Goal: Communication & Community: Answer question/provide support

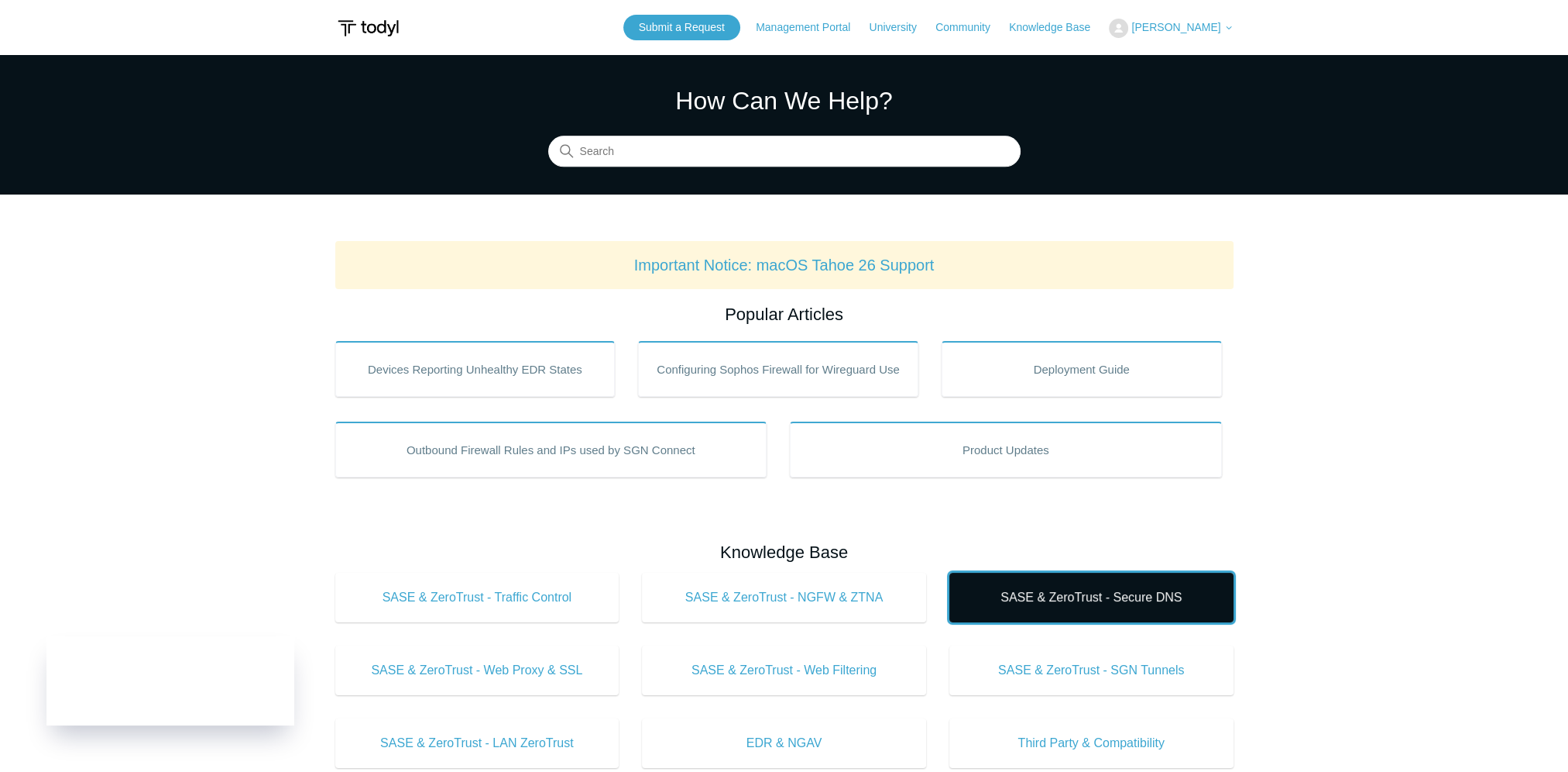
click at [1112, 601] on span "SASE & ZeroTrust - Secure DNS" at bounding box center [1091, 596] width 237 height 19
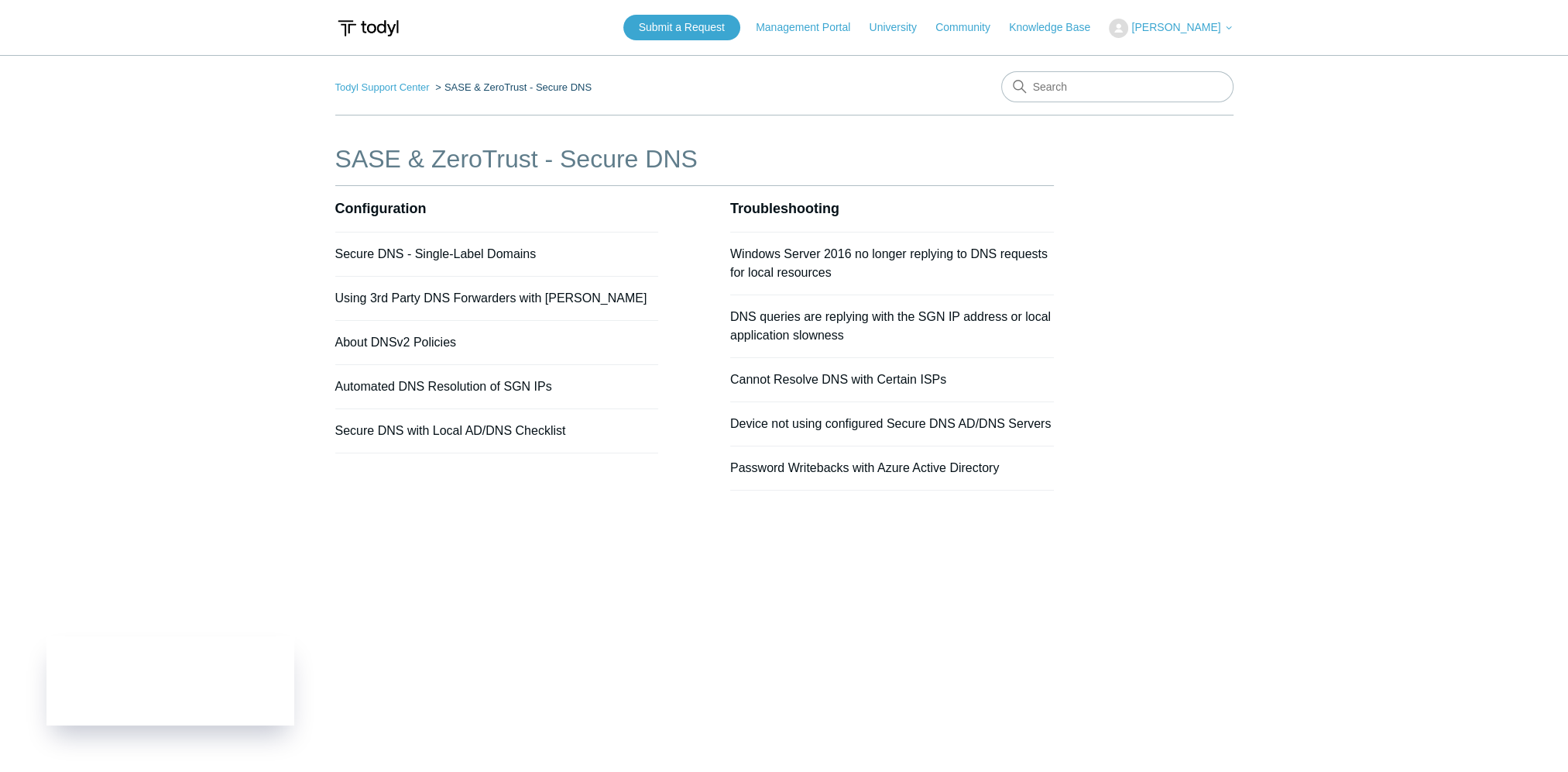
click at [734, 723] on main "Todyl Support Center SASE & ZeroTrust - Secure DNS SASE & ZeroTrust - Secure DN…" at bounding box center [784, 402] width 1568 height 695
click at [1014, 673] on main "Todyl Support Center SASE & ZeroTrust - Secure DNS SASE & ZeroTrust - Secure DN…" at bounding box center [784, 402] width 1568 height 695
click at [377, 84] on link "Todyl Support Center" at bounding box center [382, 87] width 94 height 12
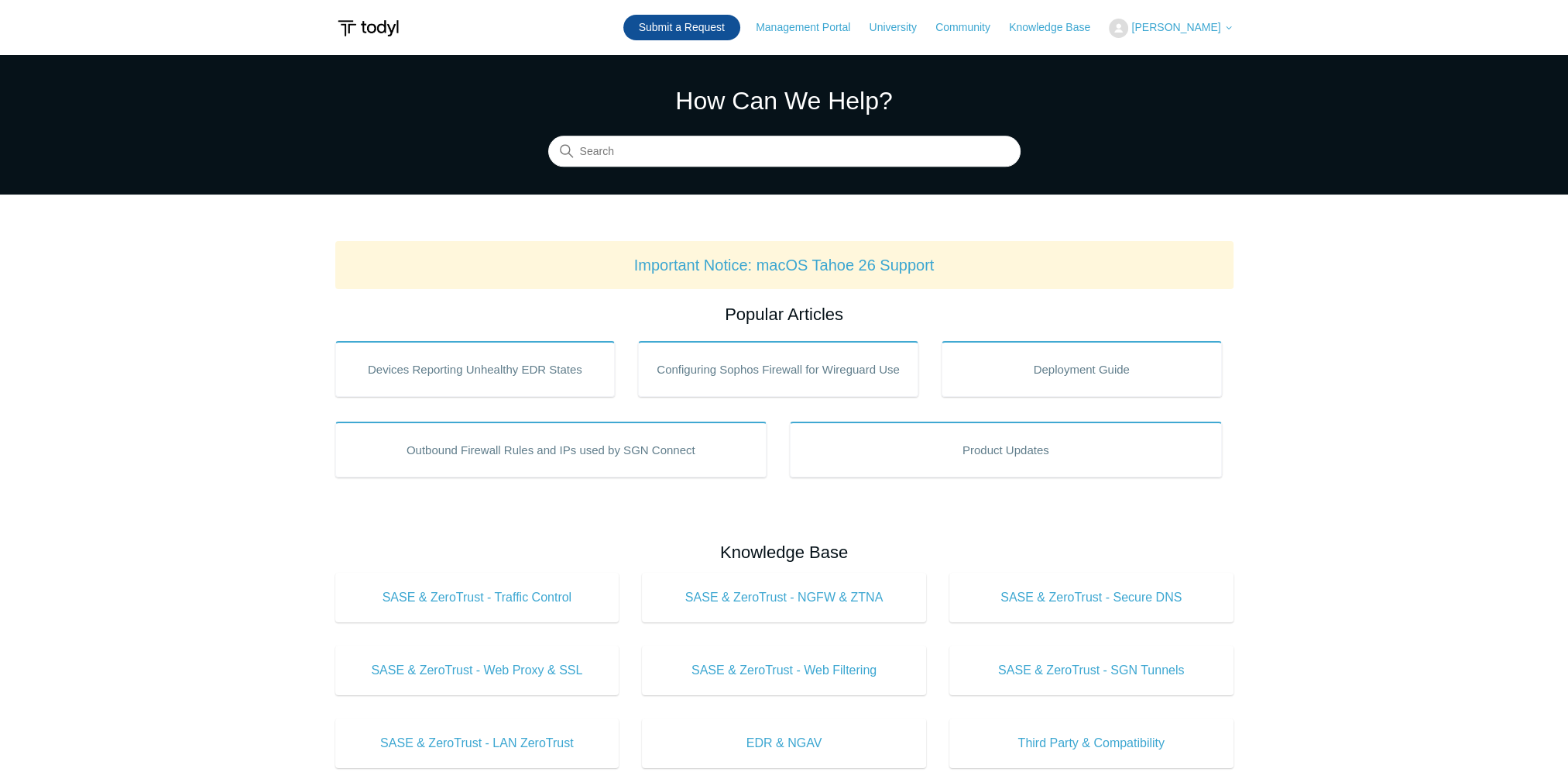
click at [697, 31] on link "Submit a Request" at bounding box center [682, 27] width 117 height 26
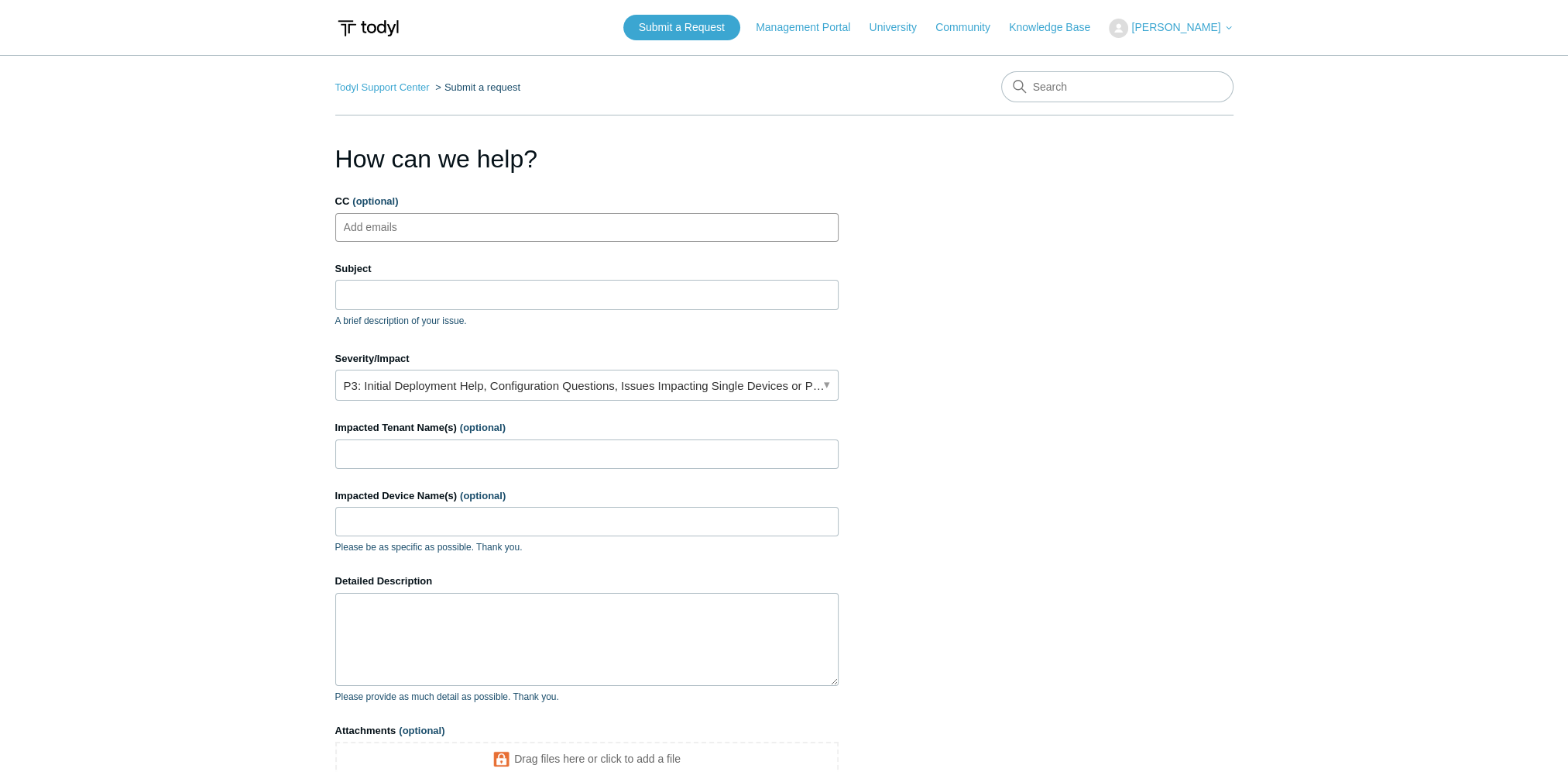
click at [468, 227] on ul "Add emails" at bounding box center [586, 227] width 503 height 28
click at [447, 299] on input "Subject" at bounding box center [586, 294] width 503 height 29
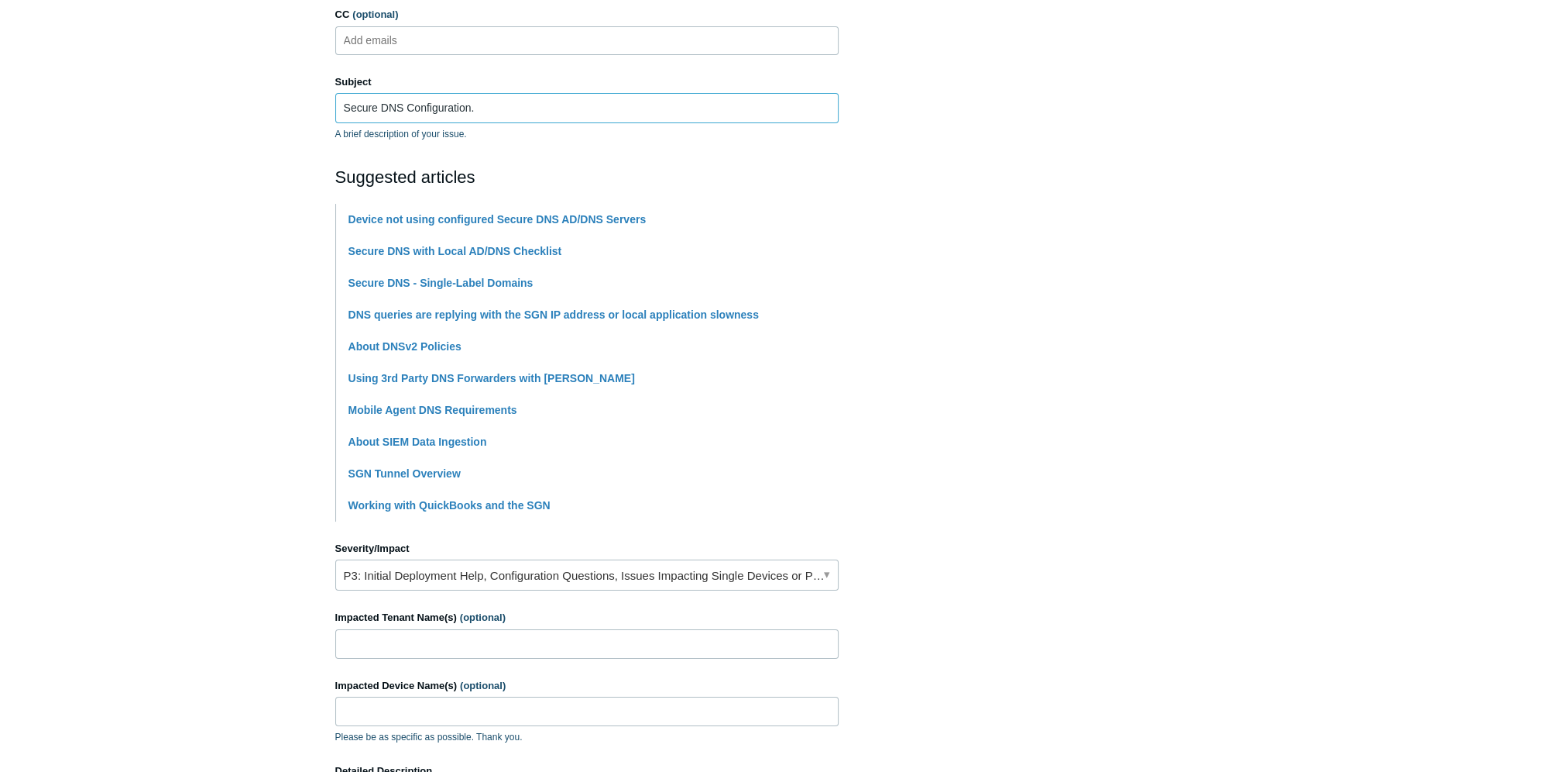
scroll to position [387, 0]
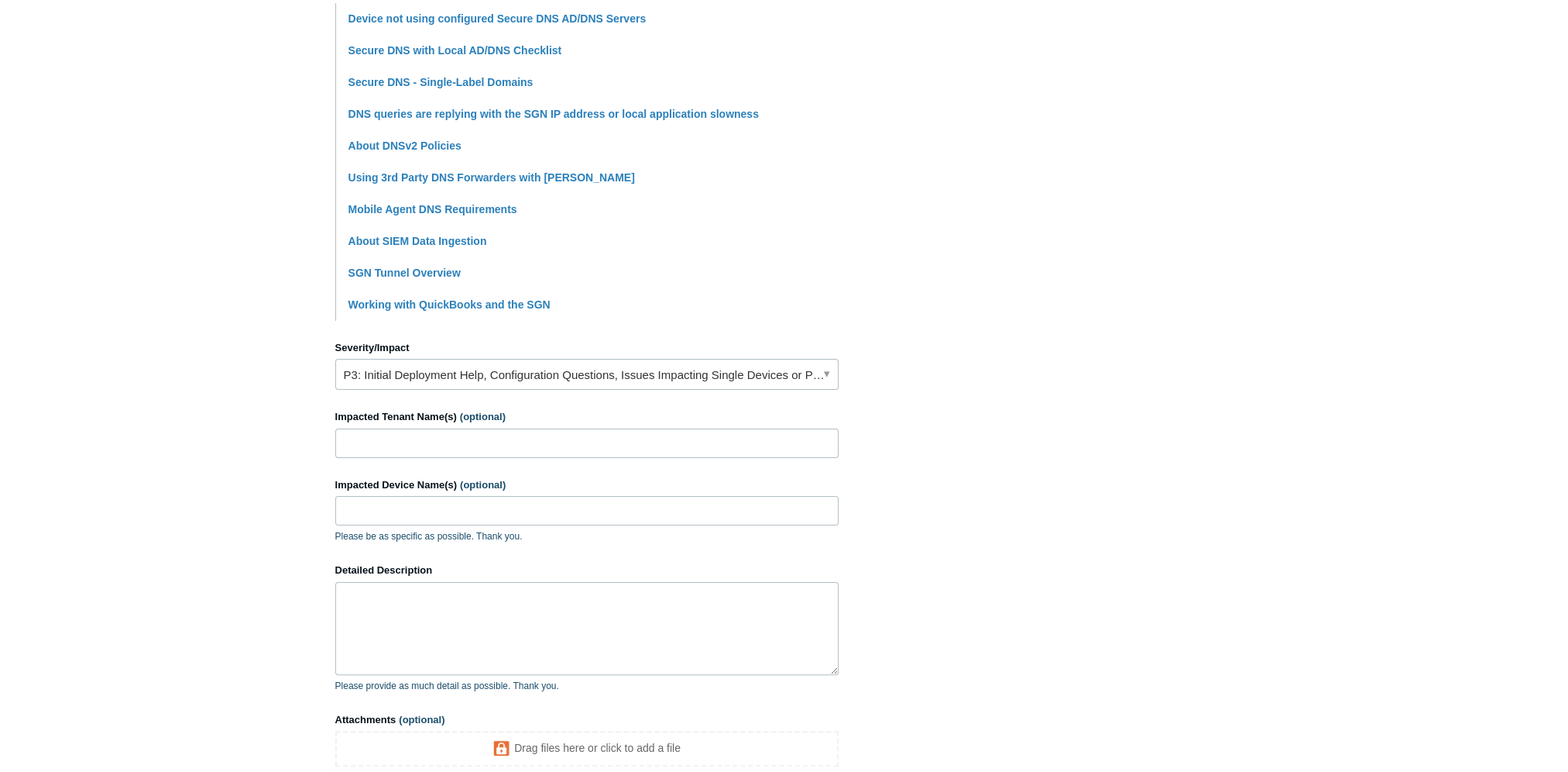
type input "Secure DNS Configuration."
click at [370, 437] on input "Impacted Tenant Name(s) (optional)" at bounding box center [586, 443] width 503 height 29
type input "All remote users"
click at [411, 613] on textarea "Detailed Description" at bounding box center [586, 628] width 503 height 93
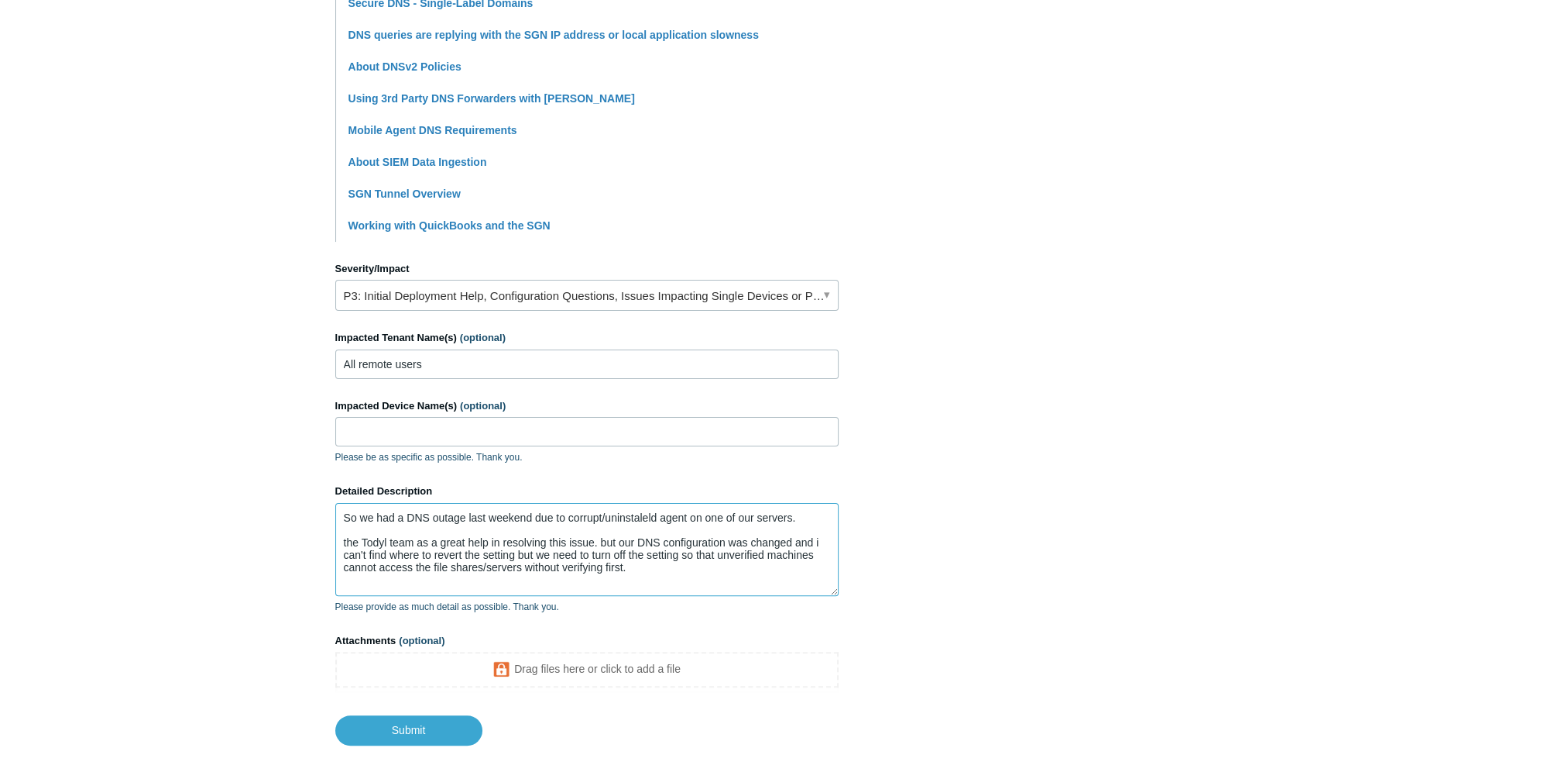
scroll to position [545, 0]
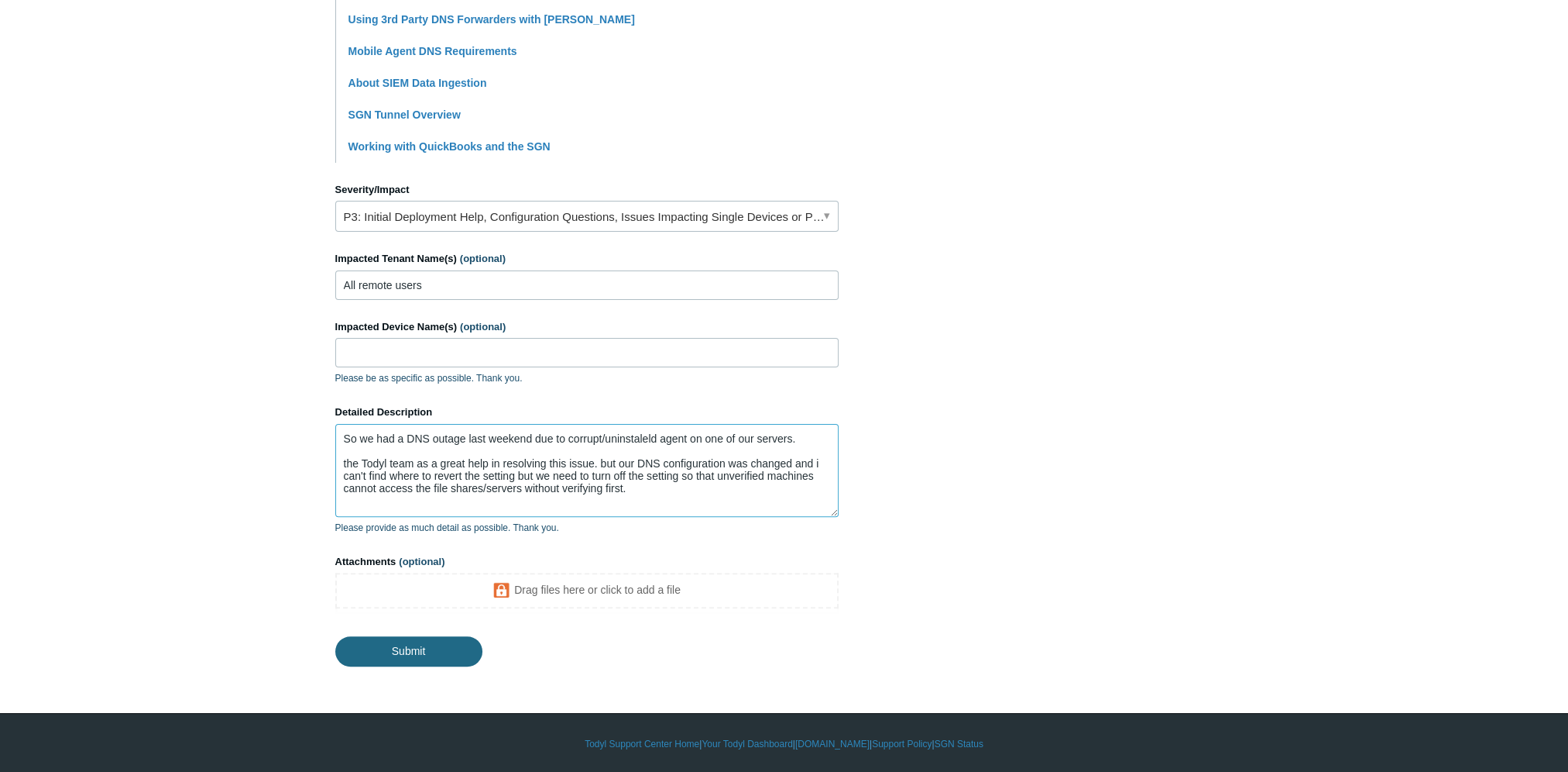
type textarea "So we had a DNS outage last weekend due to corrupt/uninstaleld agent on one of …"
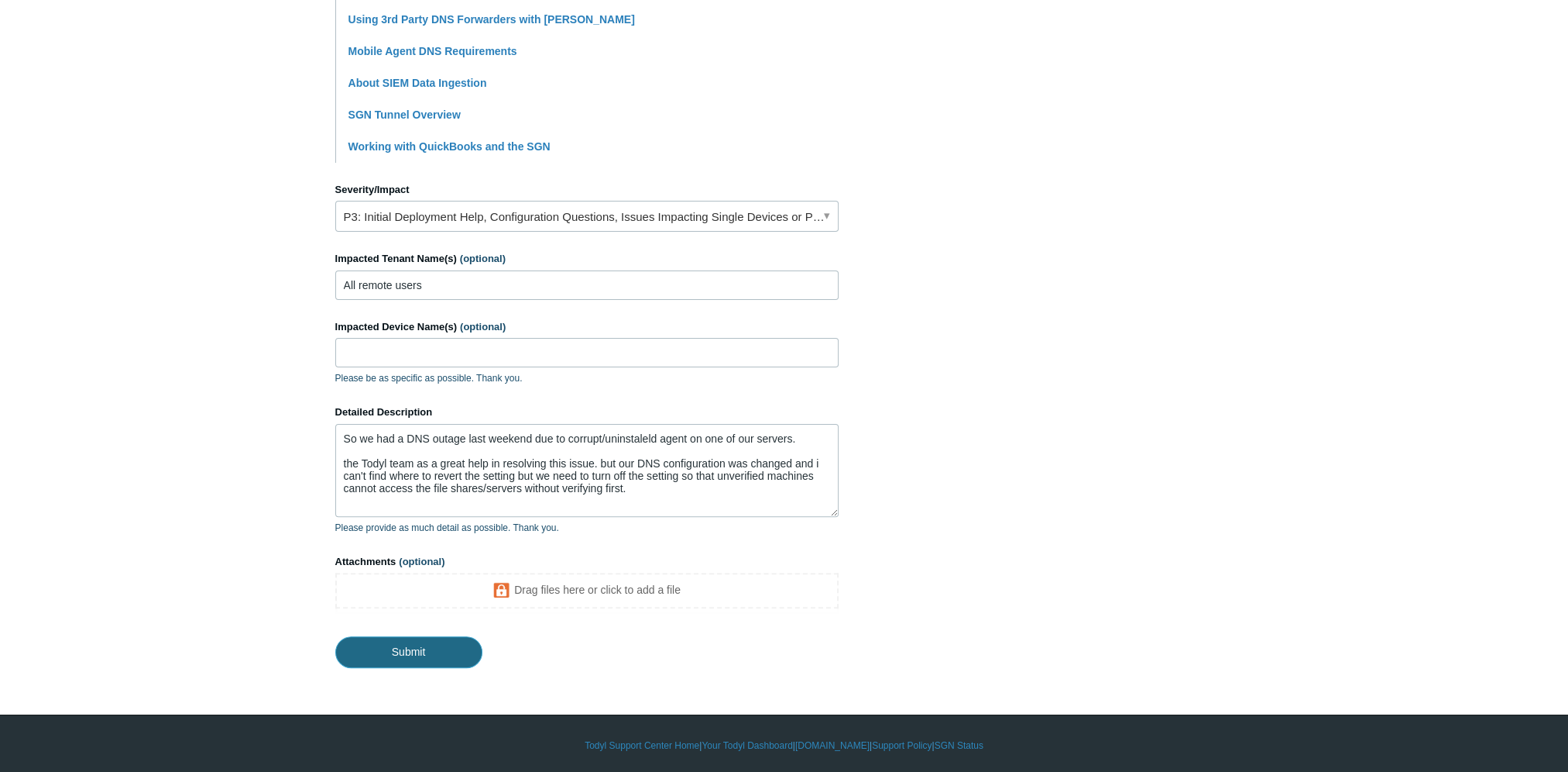
click at [409, 643] on input "Submit" at bounding box center [409, 651] width 147 height 31
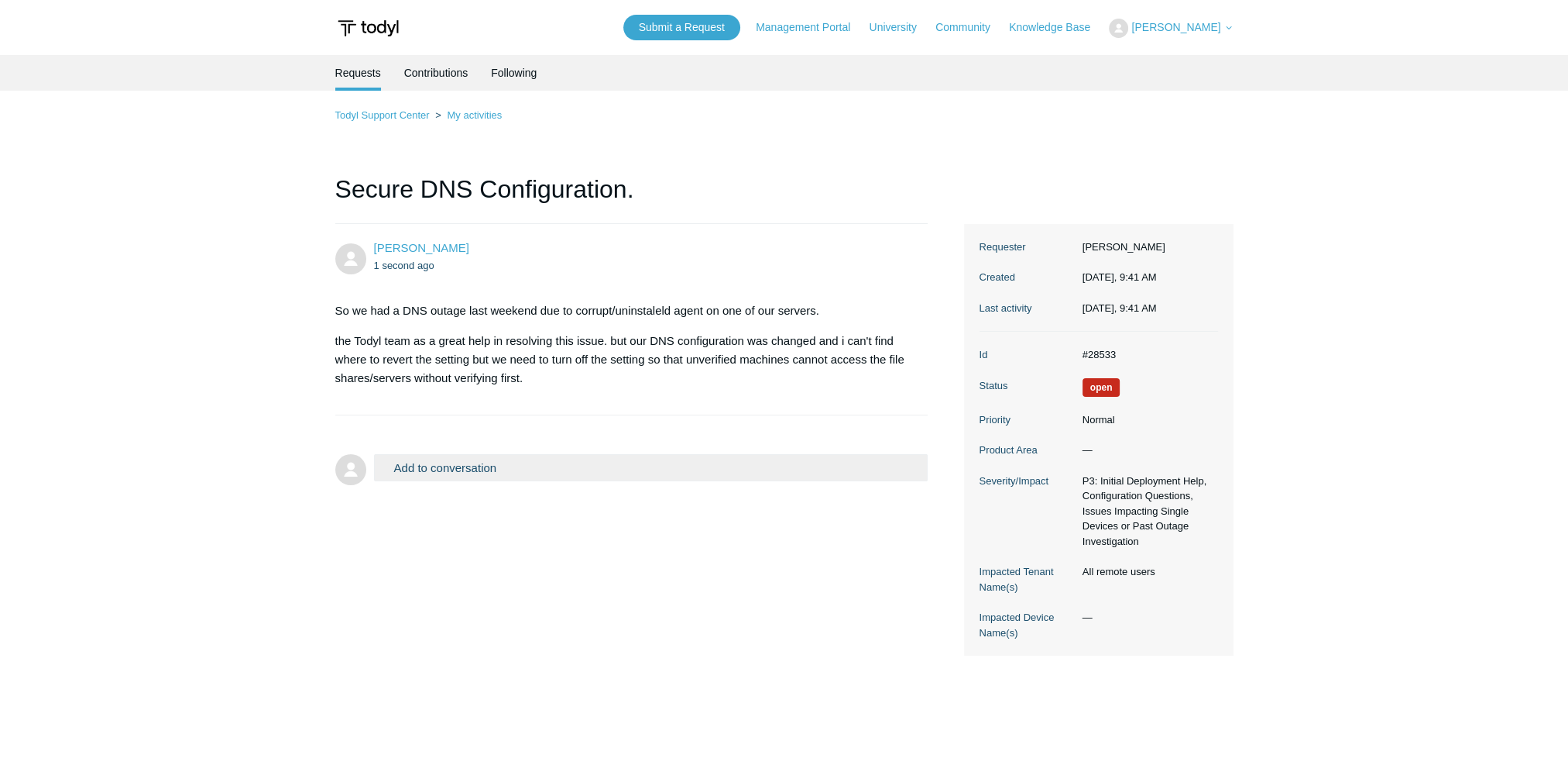
click at [1360, 392] on main "Requests Contributions Following Todyl Support Center My activities Secure DNS …" at bounding box center [784, 402] width 1568 height 695
click at [257, 352] on main "Requests Contributions Following Todyl Support Center My activities Secure DNS …" at bounding box center [784, 402] width 1568 height 695
drag, startPoint x: 133, startPoint y: 227, endPoint x: 40, endPoint y: 151, distance: 120.1
click at [127, 227] on main "Requests Contributions Following Todyl Support Center My activities Secure DNS …" at bounding box center [784, 402] width 1568 height 695
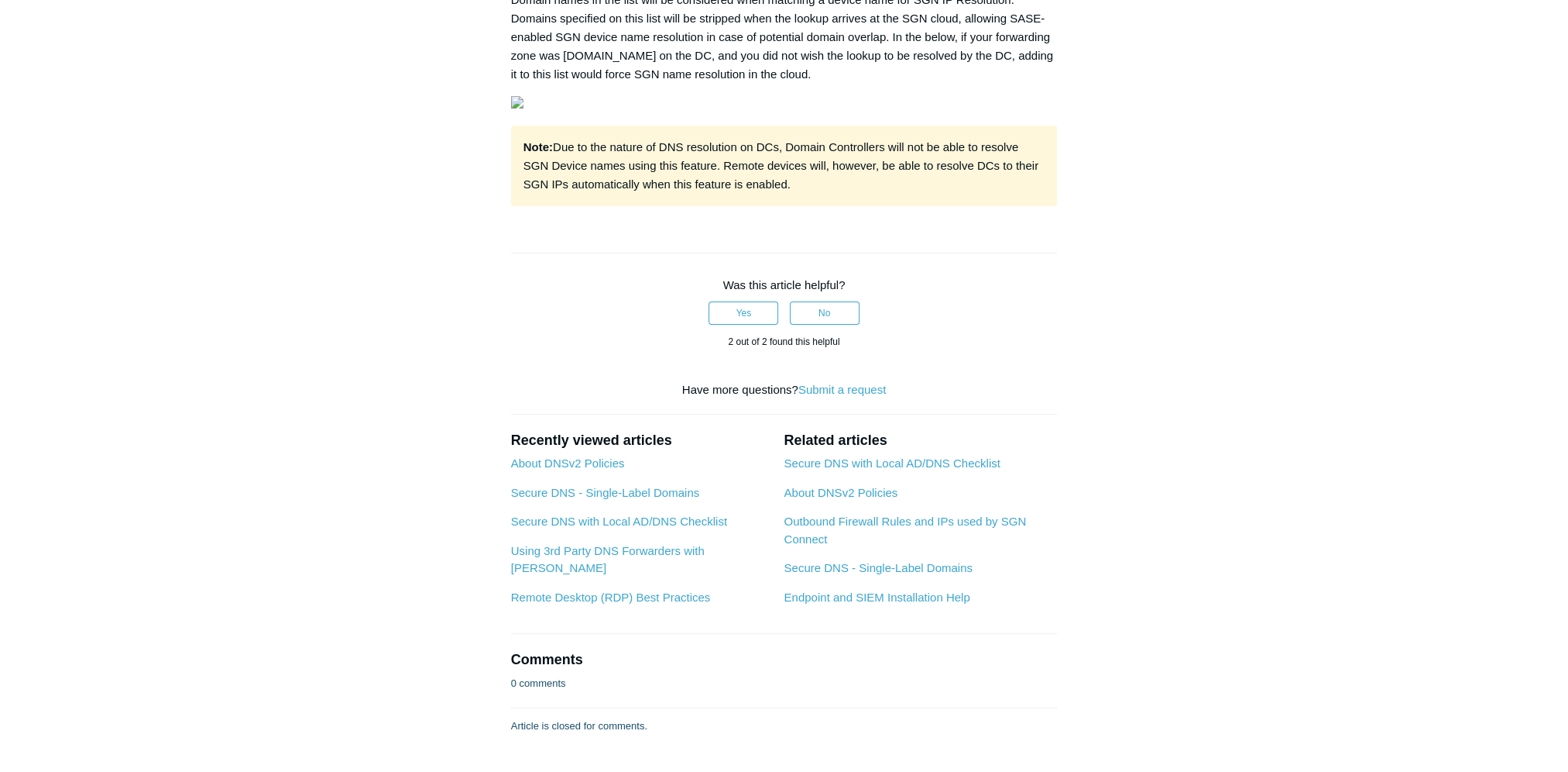
scroll to position [620, 0]
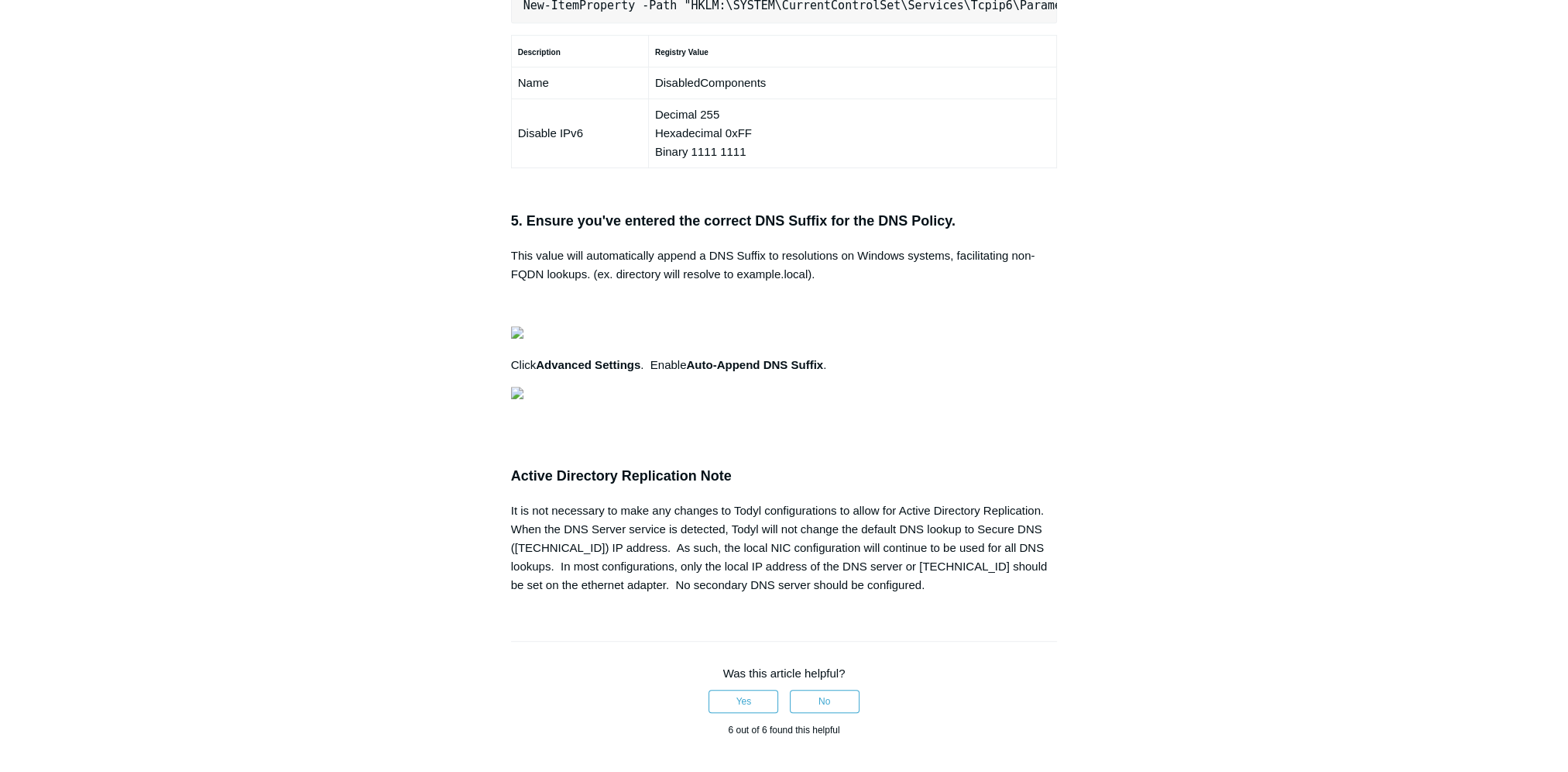
scroll to position [0, 486]
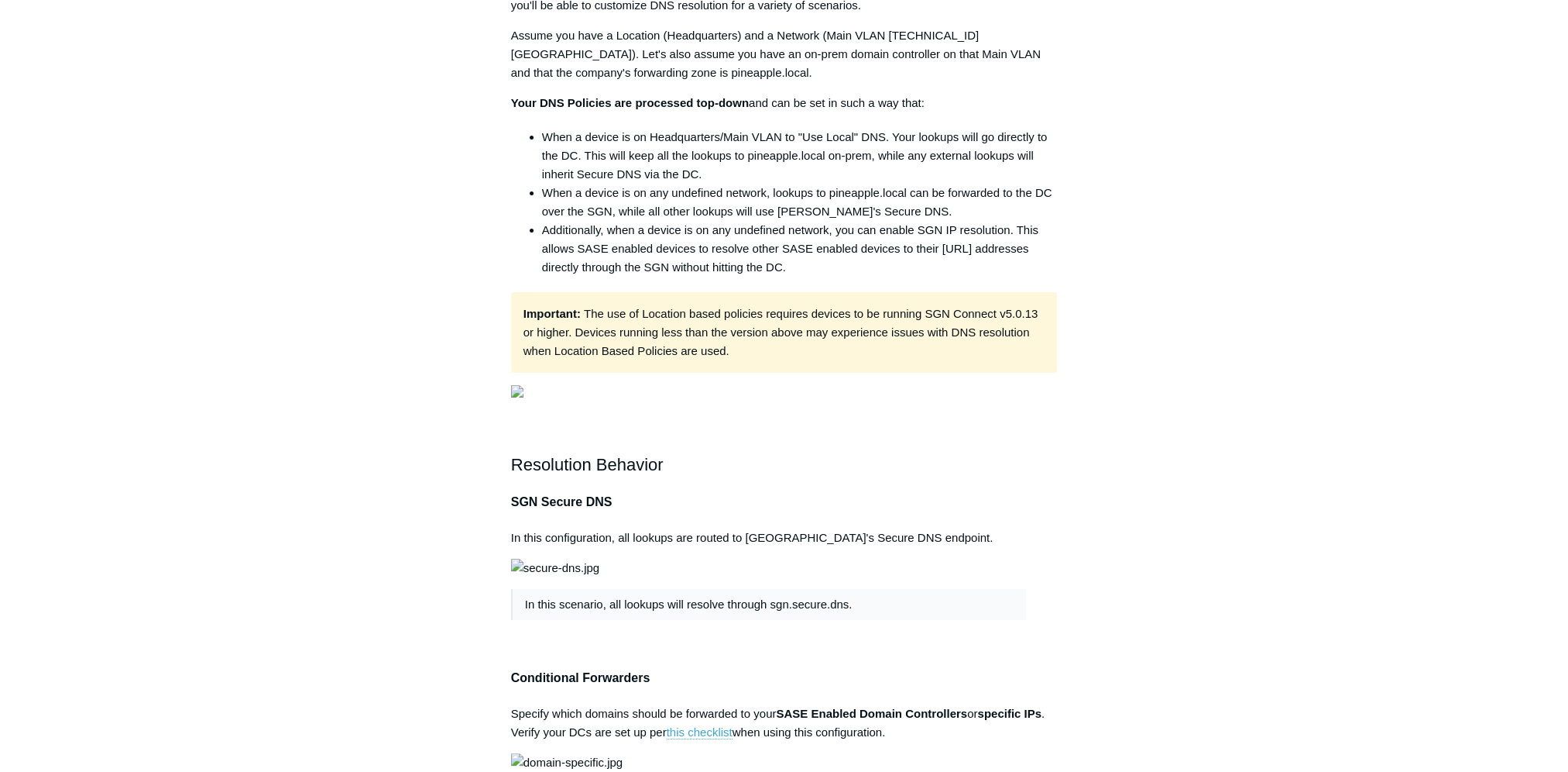
scroll to position [387, 0]
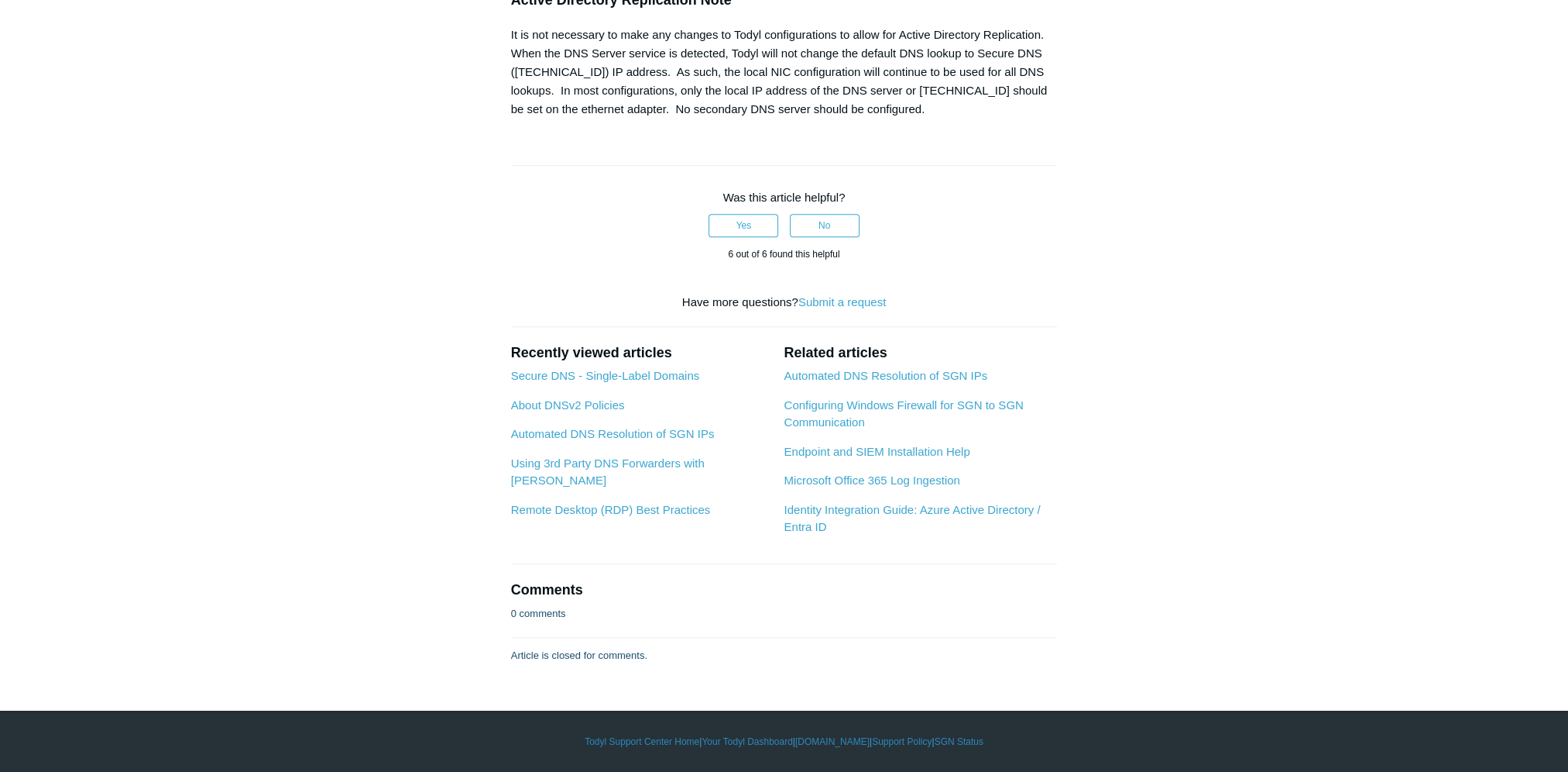
scroll to position [2556, 0]
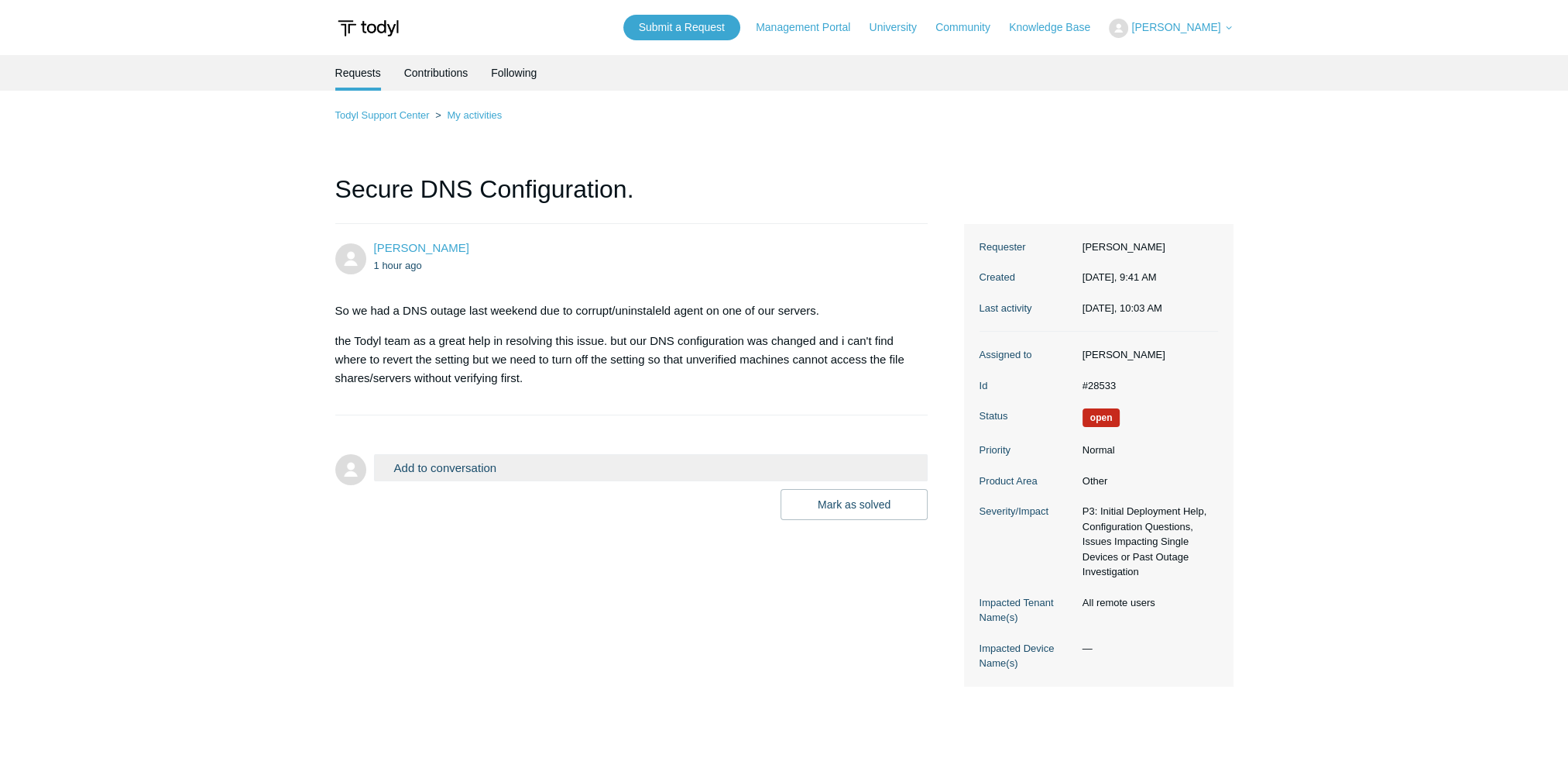
click at [476, 465] on button "Add to conversation" at bounding box center [650, 468] width 554 height 27
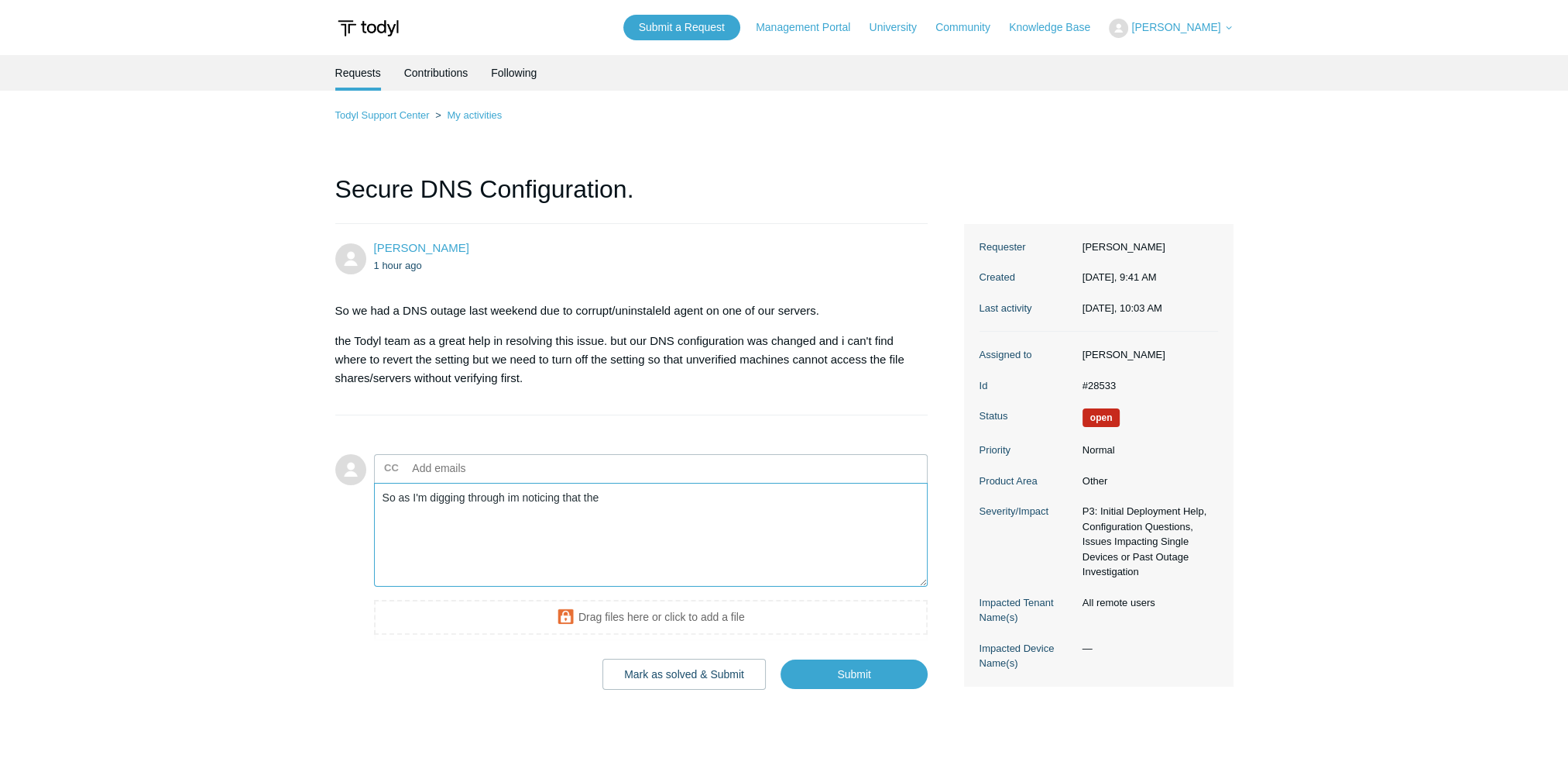
type textarea "So as I'm digging through im noticing that the"
click at [212, 462] on main "Requests Contributions Following Todyl Support Center My activities Secure DNS …" at bounding box center [784, 402] width 1568 height 695
drag, startPoint x: 642, startPoint y: 510, endPoint x: 260, endPoint y: 496, distance: 382.3
click at [260, 496] on main "Requests Contributions Following Todyl Support Center My activities Secure DNS …" at bounding box center [784, 402] width 1568 height 695
click at [112, 437] on main "Requests Contributions Following Todyl Support Center My activities Secure DNS …" at bounding box center [784, 402] width 1568 height 695
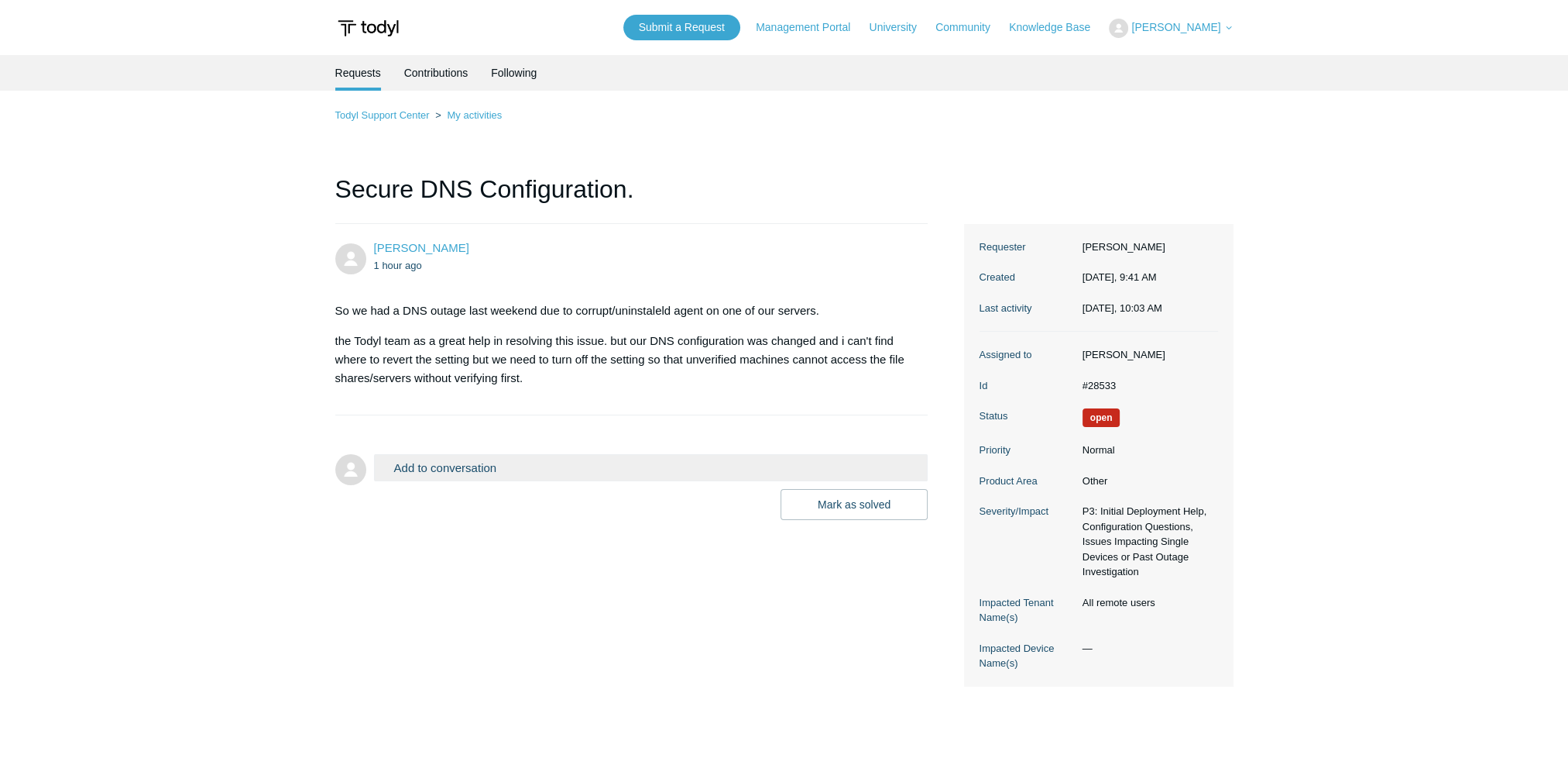
drag, startPoint x: 319, startPoint y: 208, endPoint x: 258, endPoint y: 178, distance: 68.0
click at [303, 200] on main "Requests Contributions Following Todyl Support Center My activities Secure DNS …" at bounding box center [784, 402] width 1568 height 695
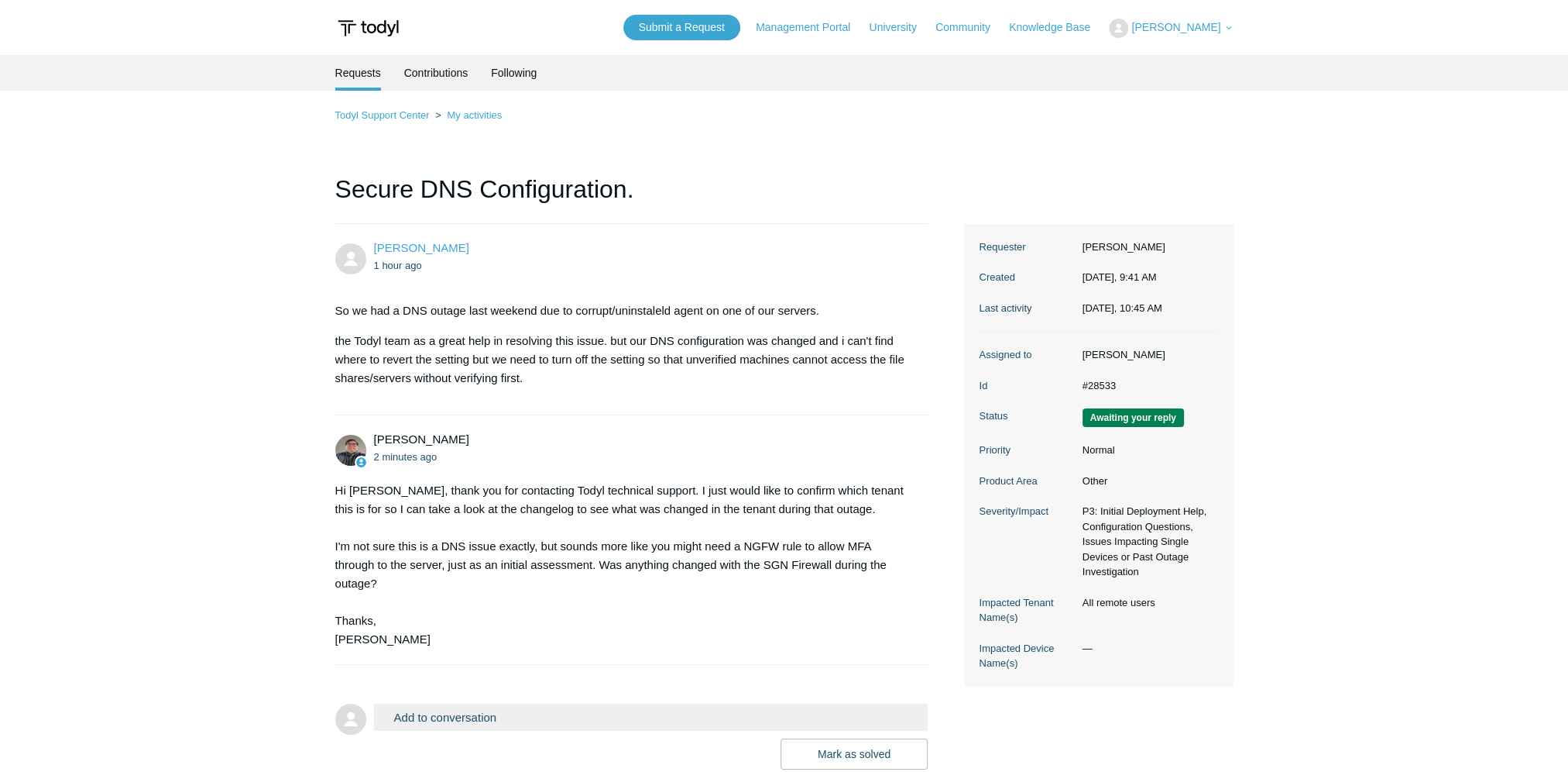
click at [474, 717] on button "Add to conversation" at bounding box center [650, 717] width 554 height 27
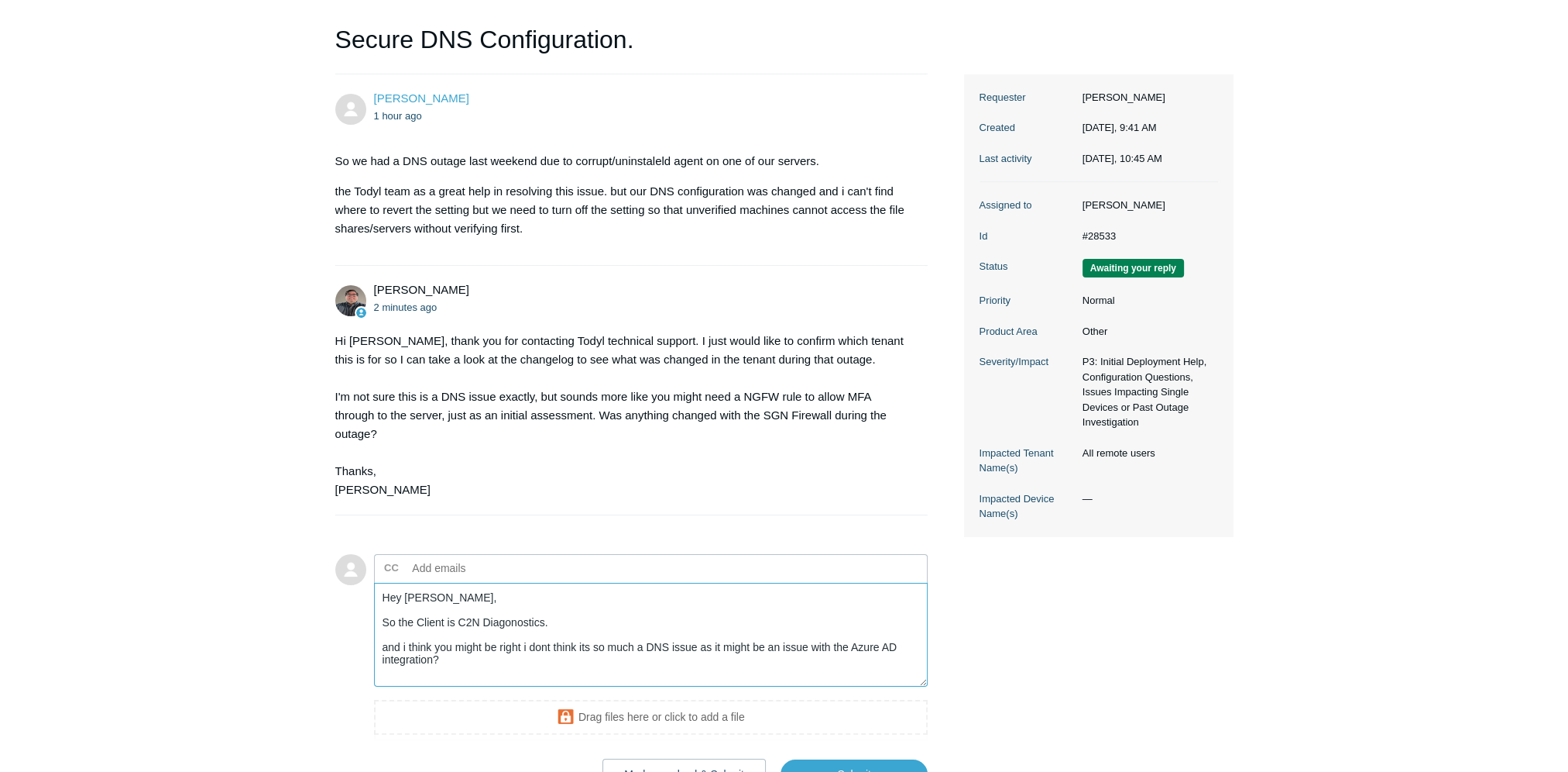
scroll to position [275, 0]
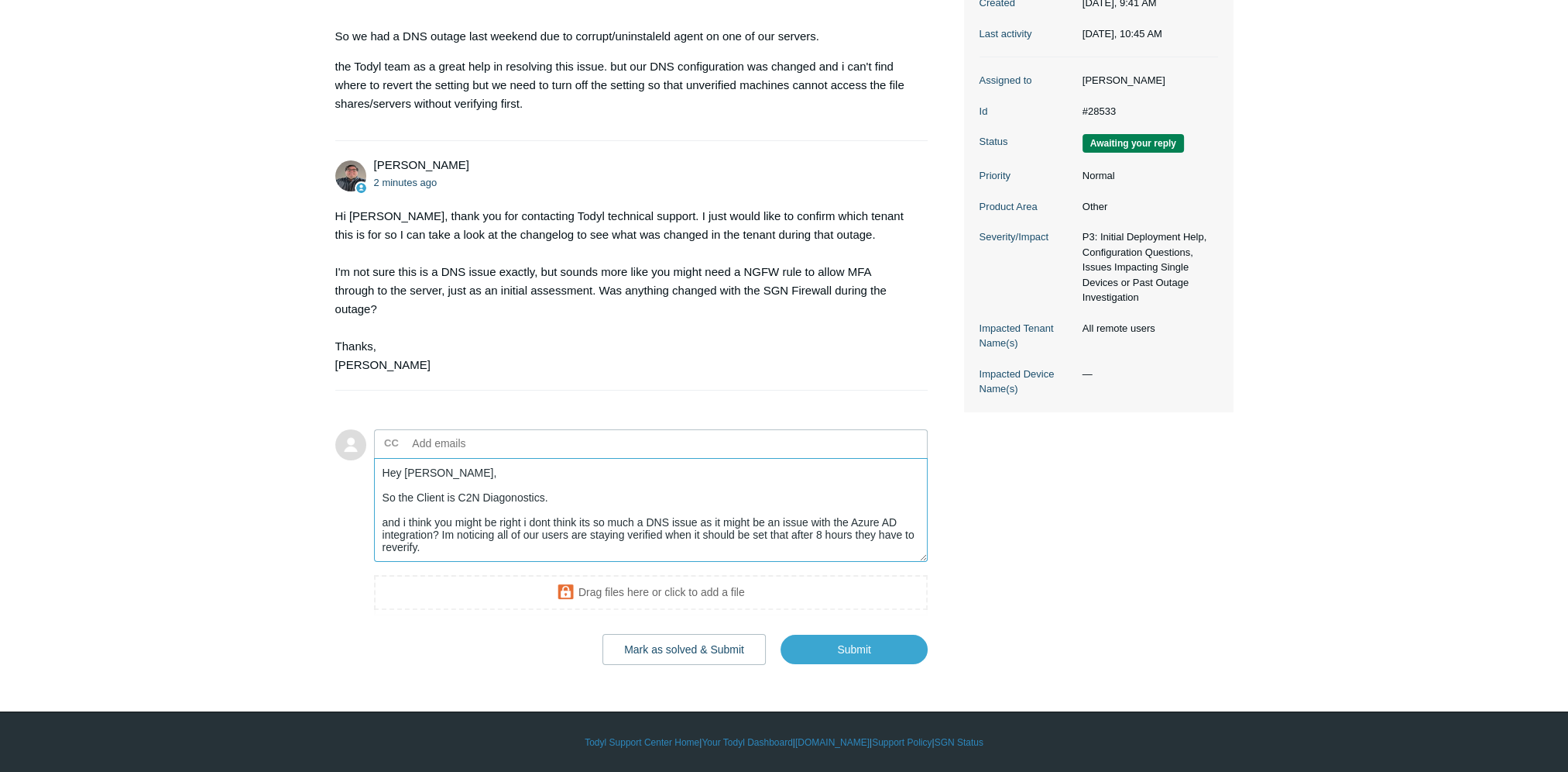
drag, startPoint x: 850, startPoint y: 521, endPoint x: 879, endPoint y: 521, distance: 29.0
click at [879, 522] on textarea "Hey [PERSON_NAME], So the Client is C2N Diagonostics. and i think you might be …" at bounding box center [650, 510] width 554 height 105
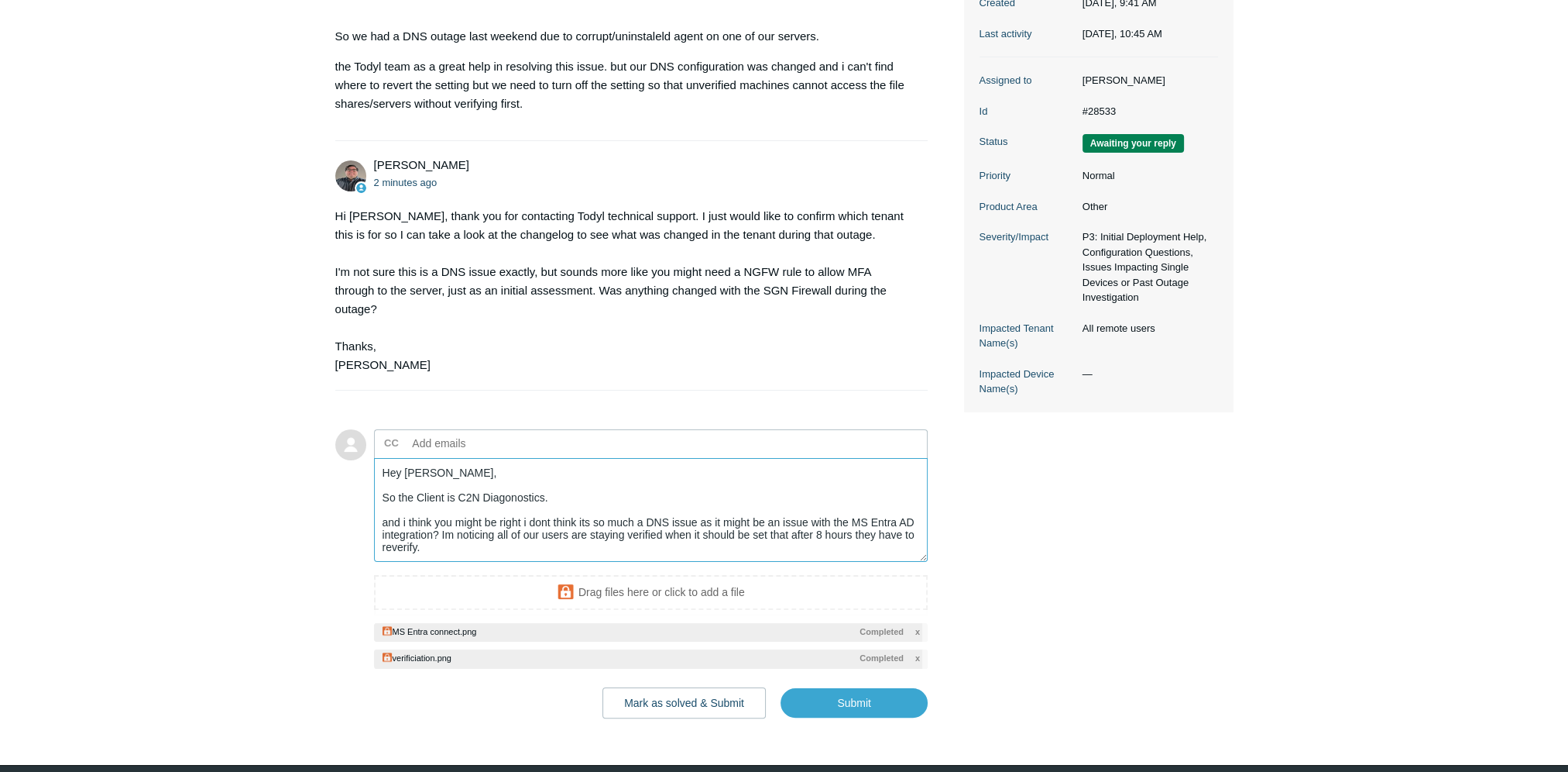
click at [490, 551] on textarea "Hey [PERSON_NAME], So the Client is C2N Diagonostics. and i think you might be …" at bounding box center [650, 510] width 554 height 105
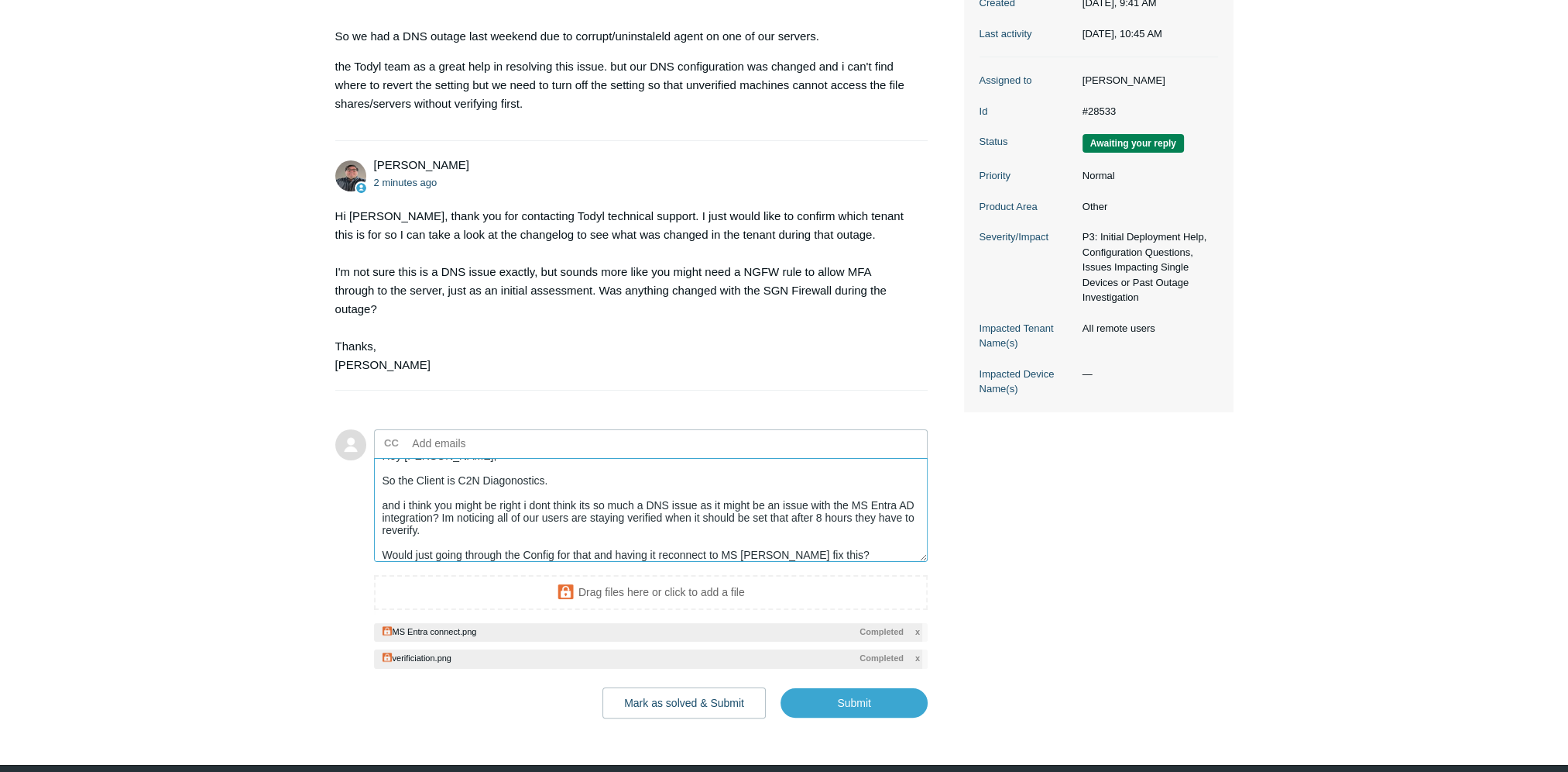
drag, startPoint x: 406, startPoint y: 502, endPoint x: 474, endPoint y: 558, distance: 88.1
click at [407, 503] on textarea "Hey [PERSON_NAME], So the Client is C2N Diagonostics. and i think you might be …" at bounding box center [650, 510] width 554 height 105
click at [525, 504] on textarea "Hey [PERSON_NAME], So the Client is C2N Diagonostics. and I think you might be …" at bounding box center [650, 510] width 554 height 105
click at [573, 484] on textarea "Hey [PERSON_NAME], So the Client is C2N Diagonostics. and I think you might be …" at bounding box center [650, 510] width 554 height 105
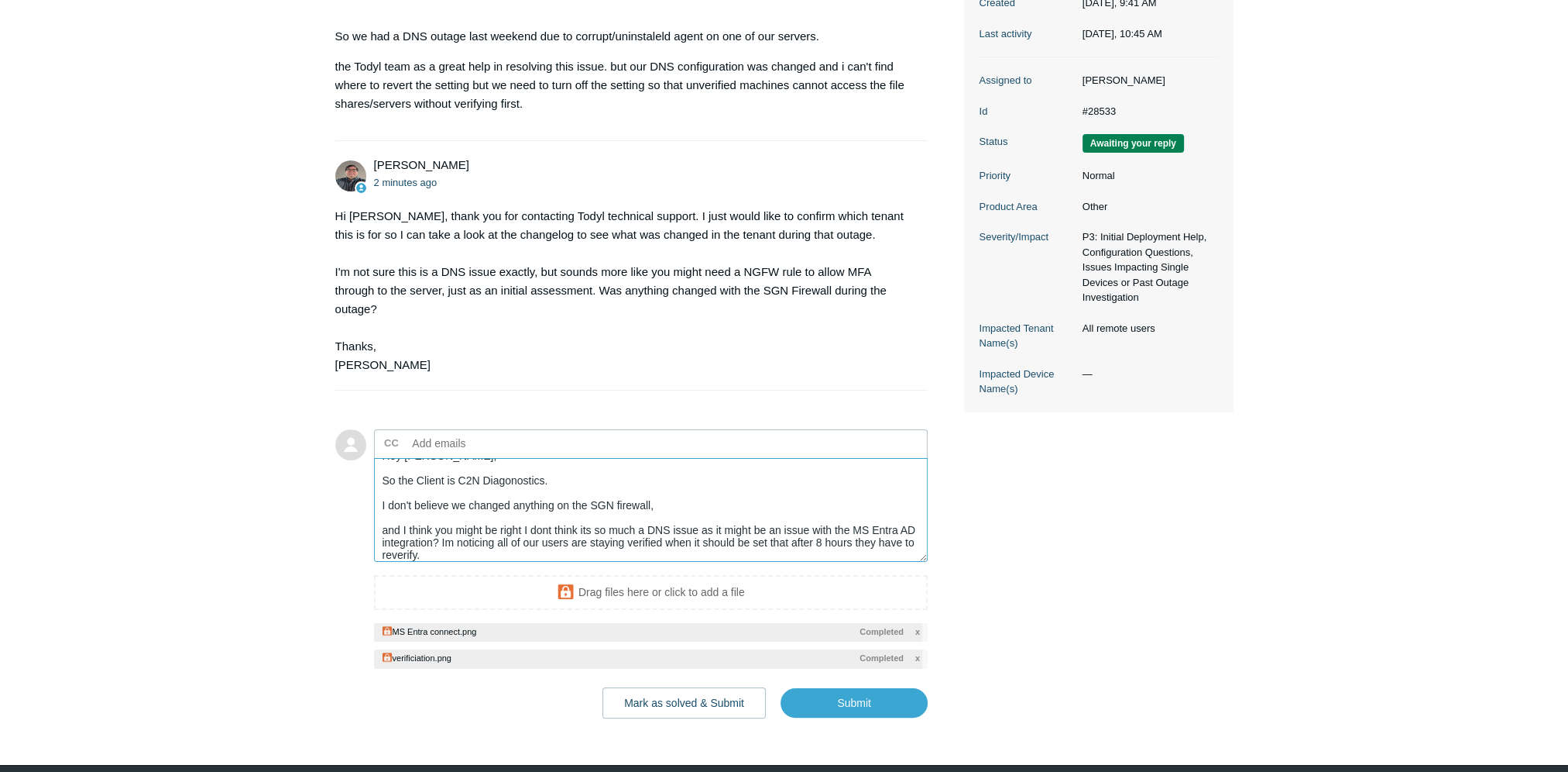
click at [697, 499] on textarea "Hey [PERSON_NAME], So the Client is C2N Diagonostics. I don't believe we change…" at bounding box center [650, 510] width 554 height 105
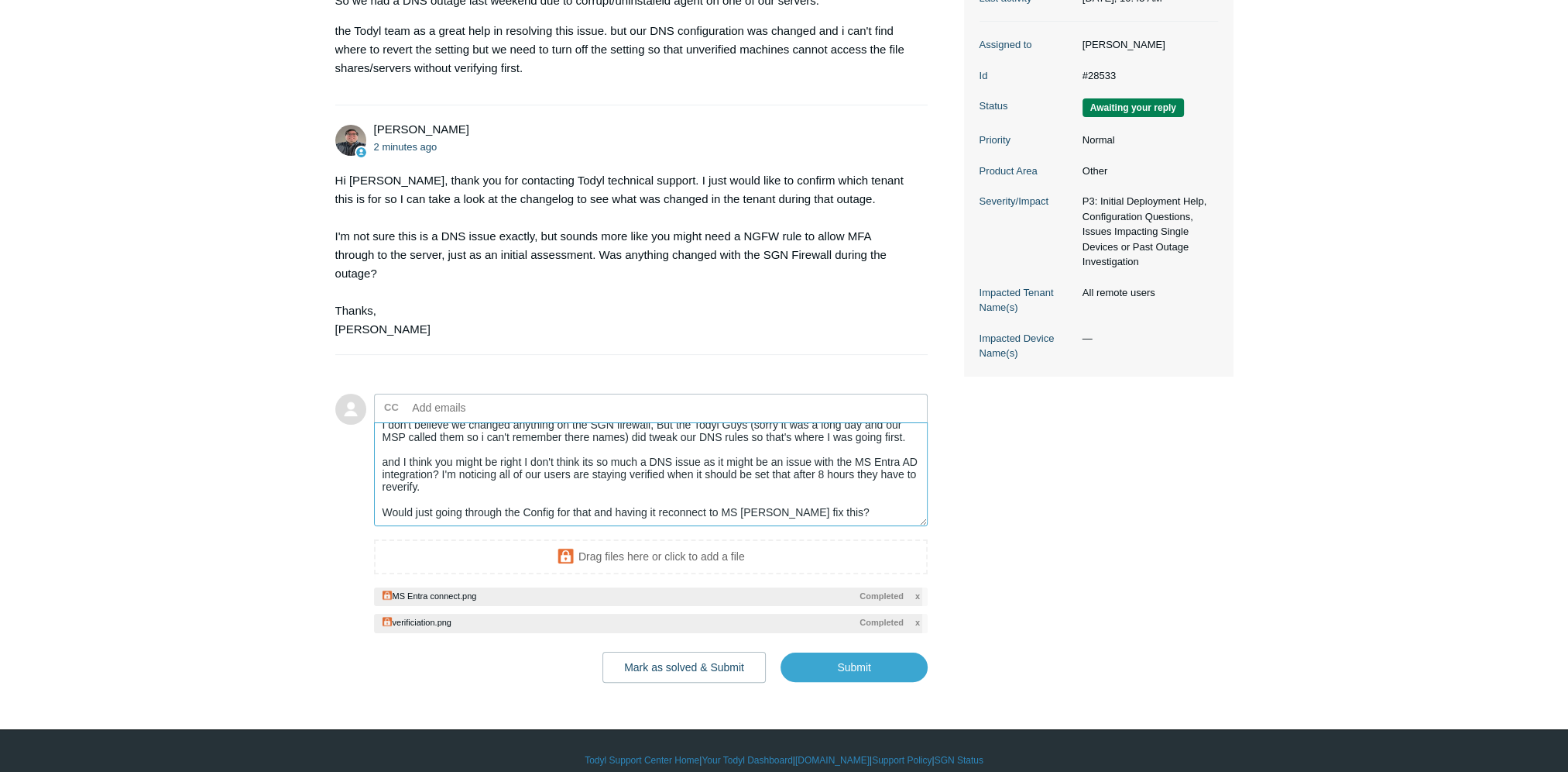
scroll to position [329, 0]
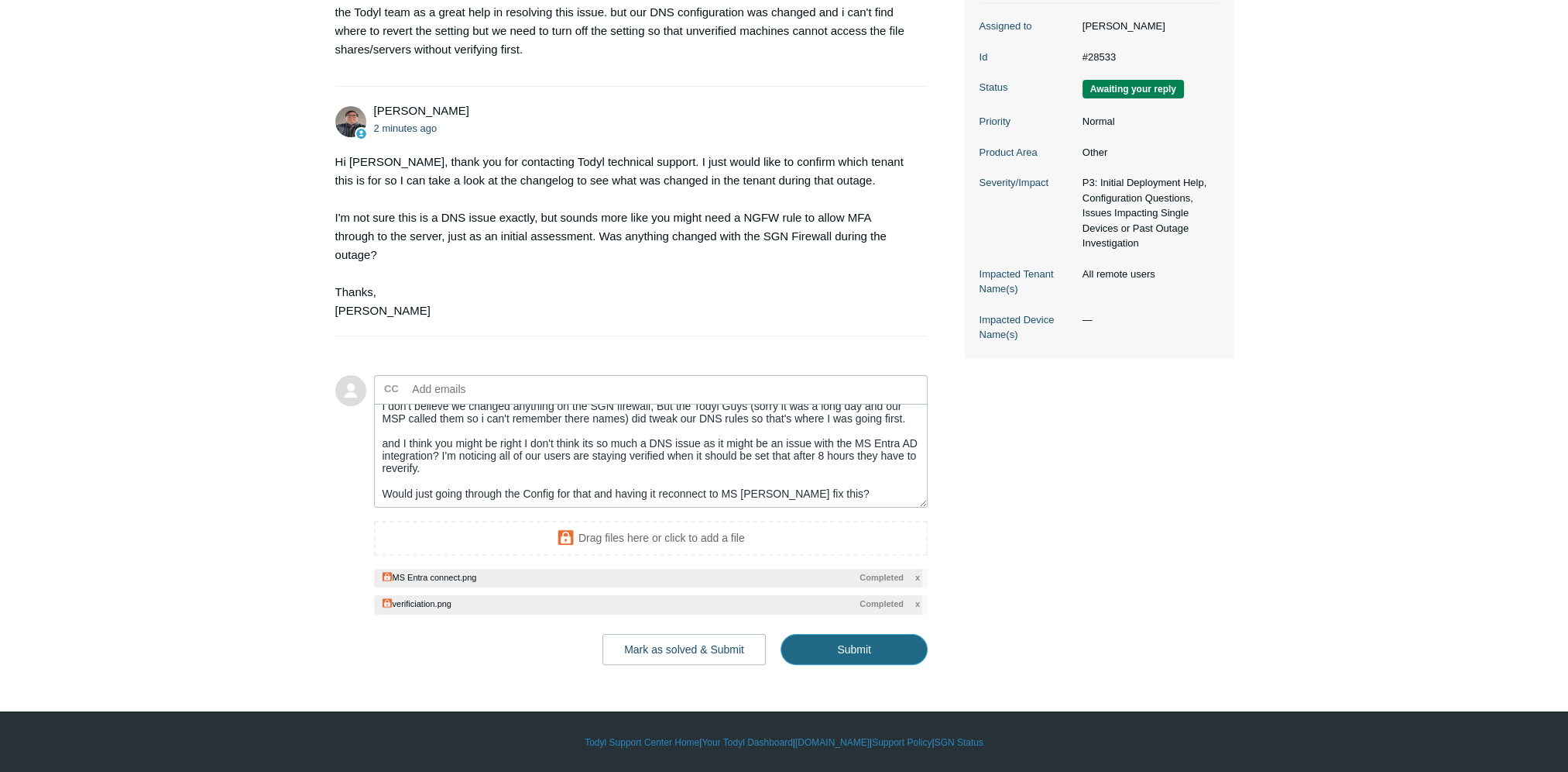
click at [858, 647] on input "Submit" at bounding box center [854, 649] width 147 height 31
type textarea "Hey [PERSON_NAME], So the Client is C2N Diagonostics. I don't believe we change…"
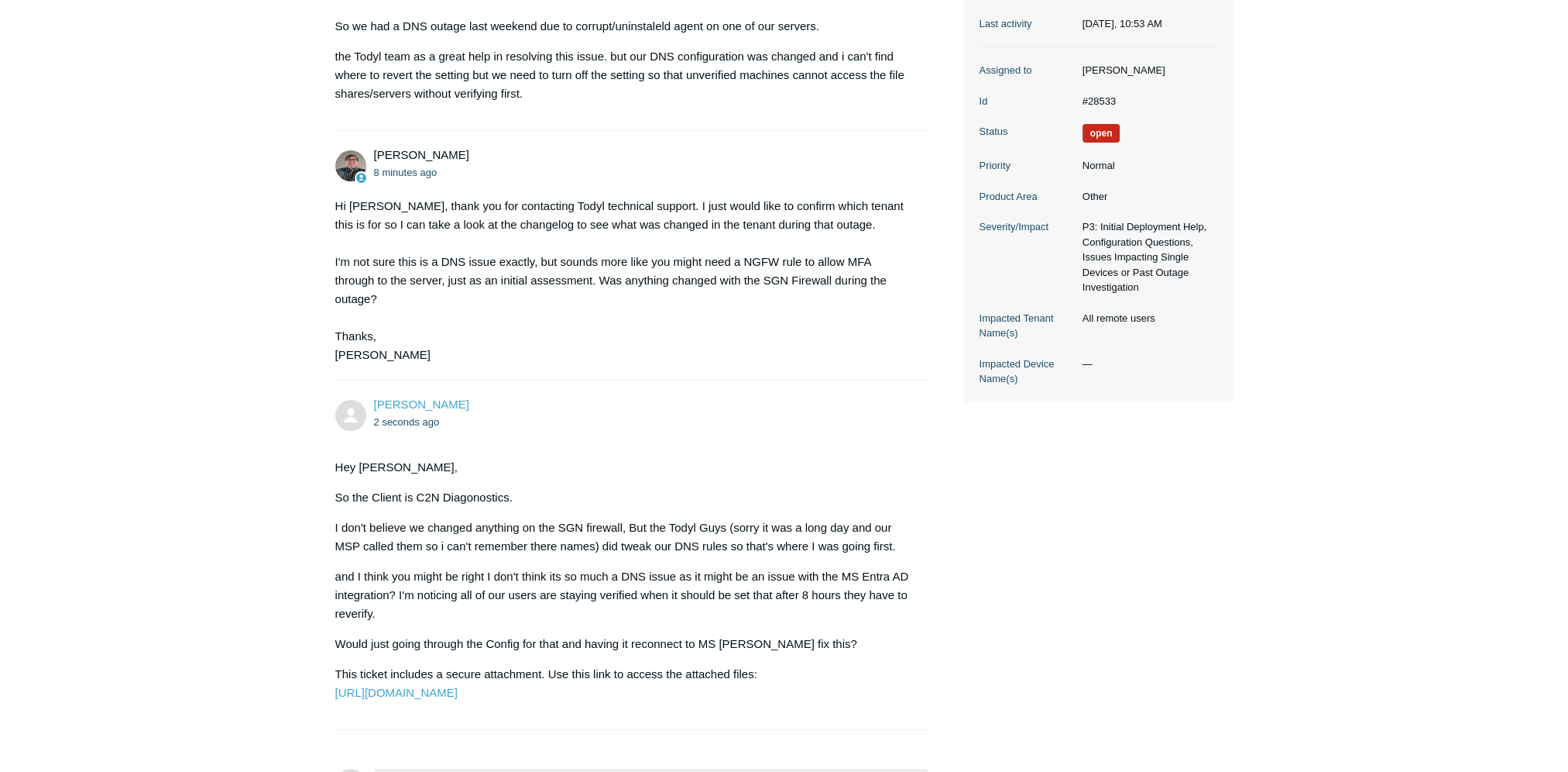
scroll to position [310, 0]
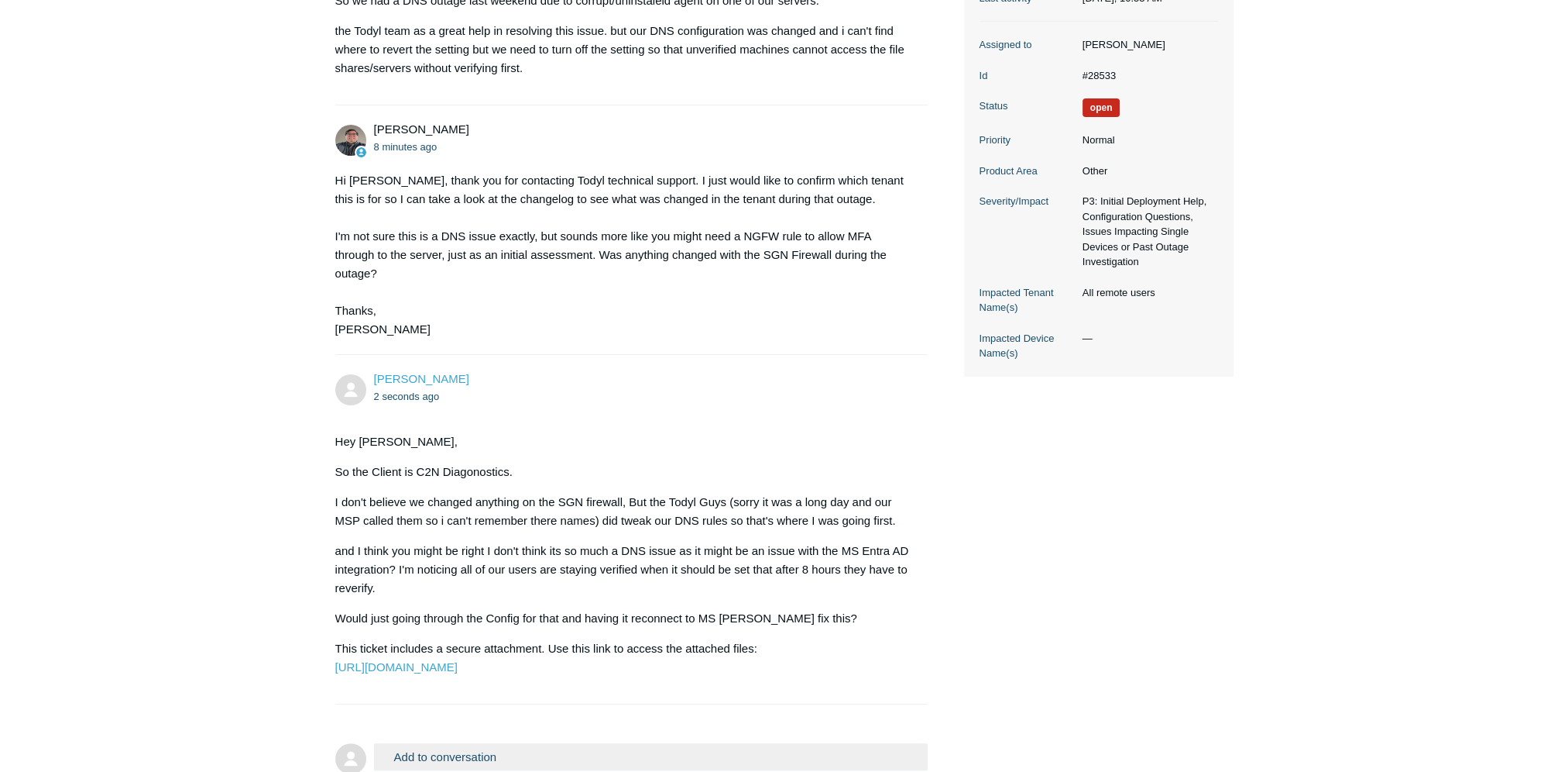
click at [217, 131] on main "Requests Contributions Following Todyl Support Center My activities Secure DNS …" at bounding box center [784, 277] width 1568 height 1063
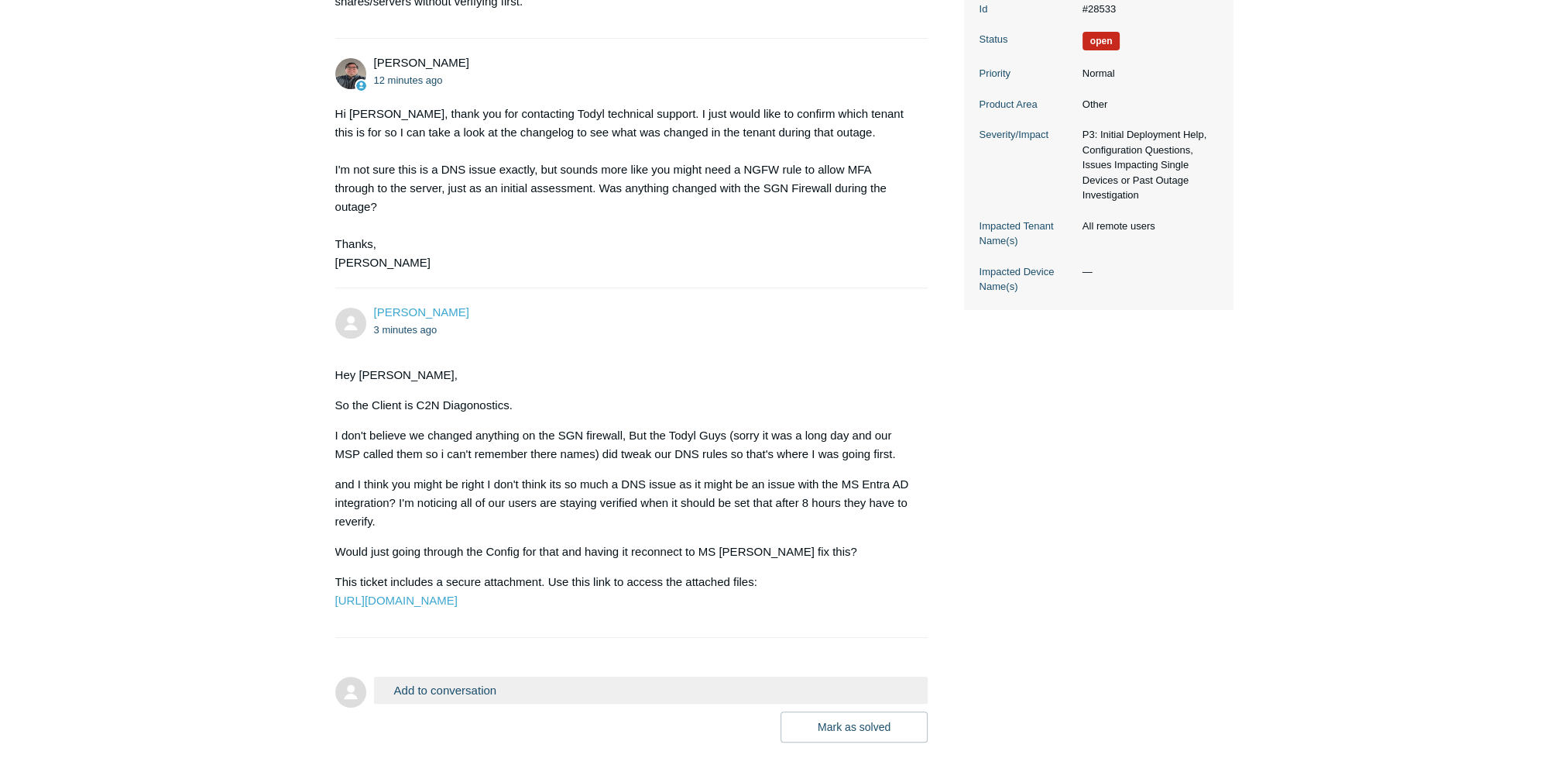
scroll to position [490, 0]
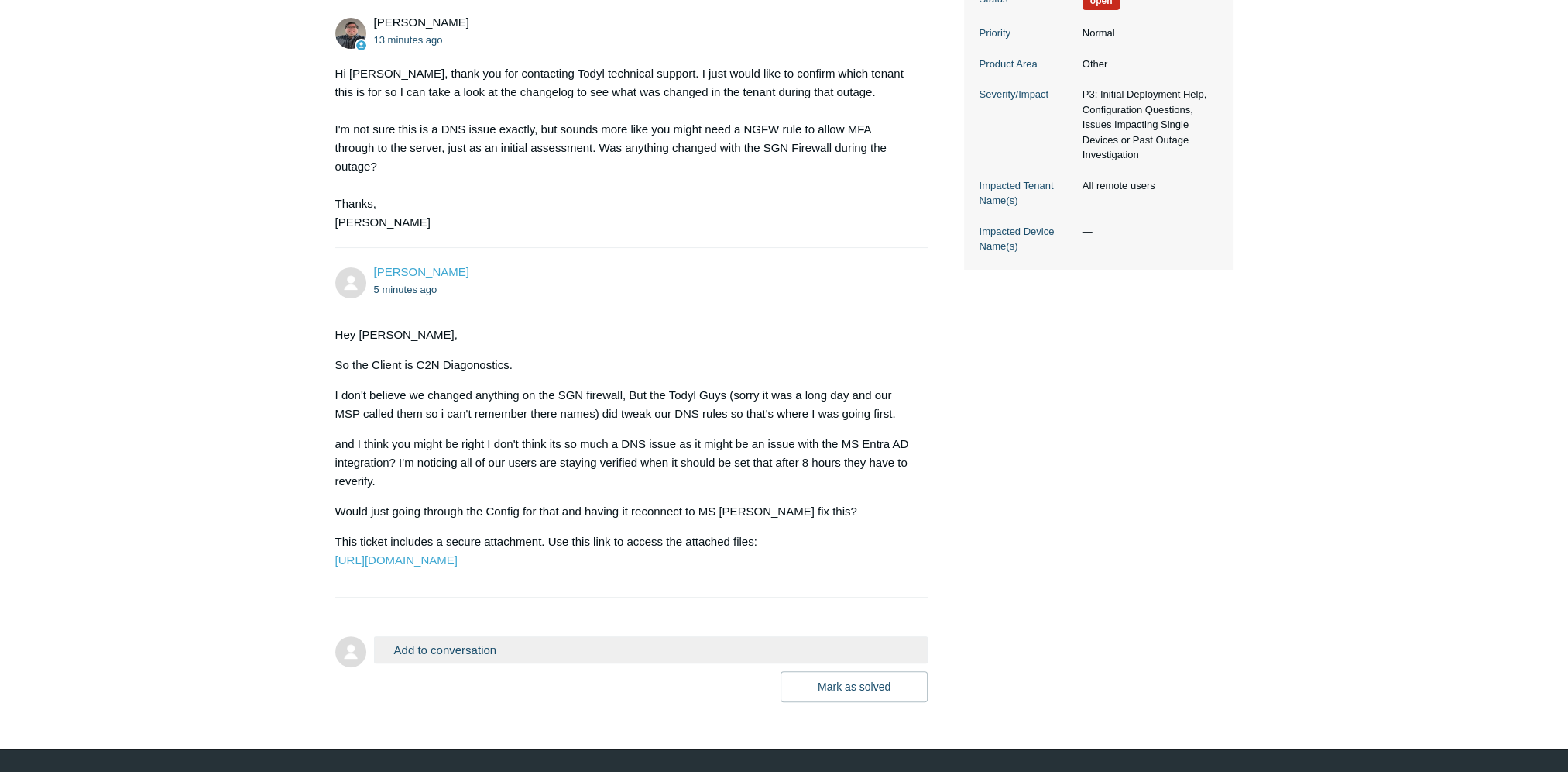
scroll to position [334, 0]
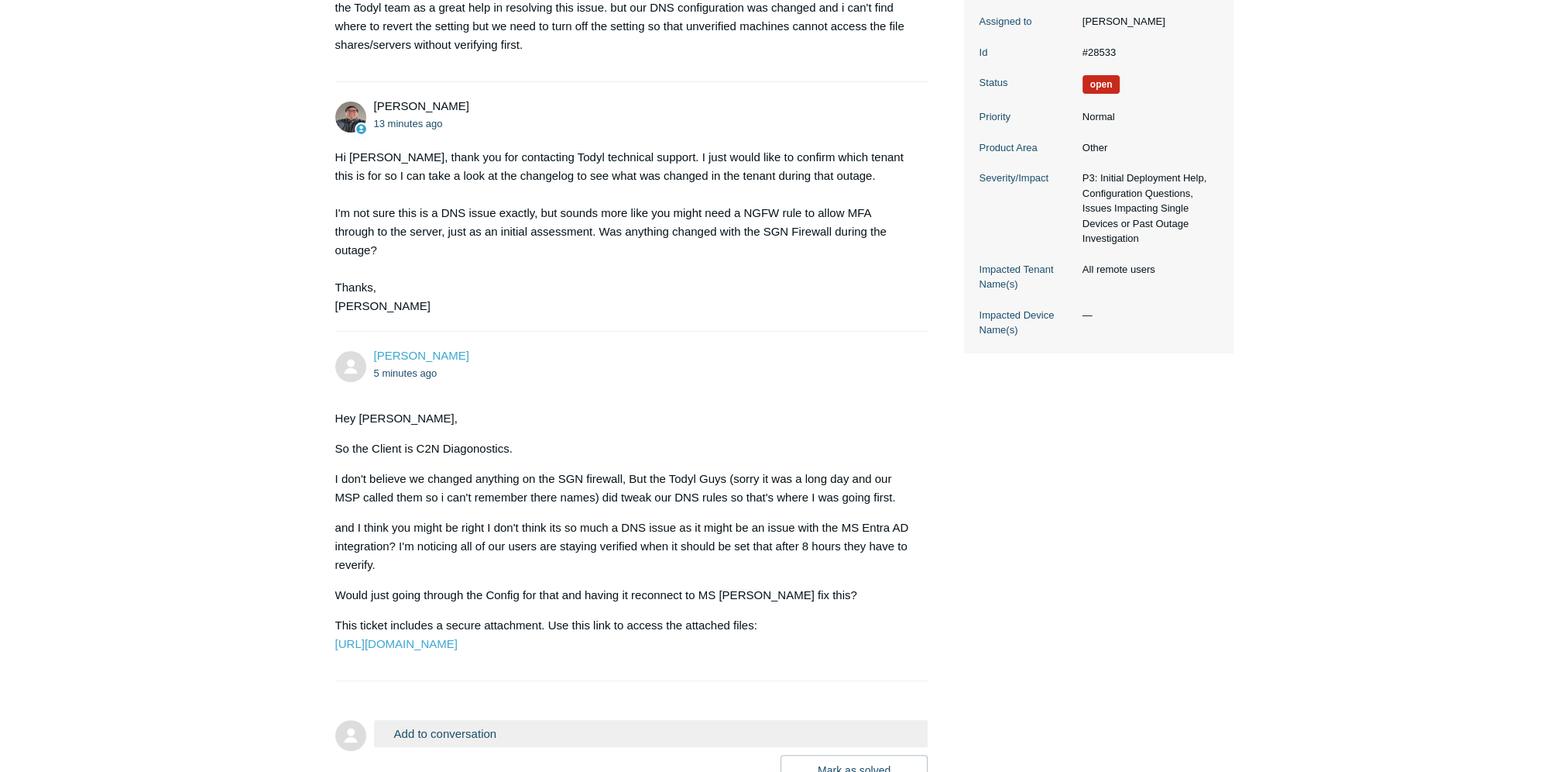
click at [1291, 518] on main "Requests Contributions Following Todyl Support Center My activities Secure DNS …" at bounding box center [784, 253] width 1568 height 1063
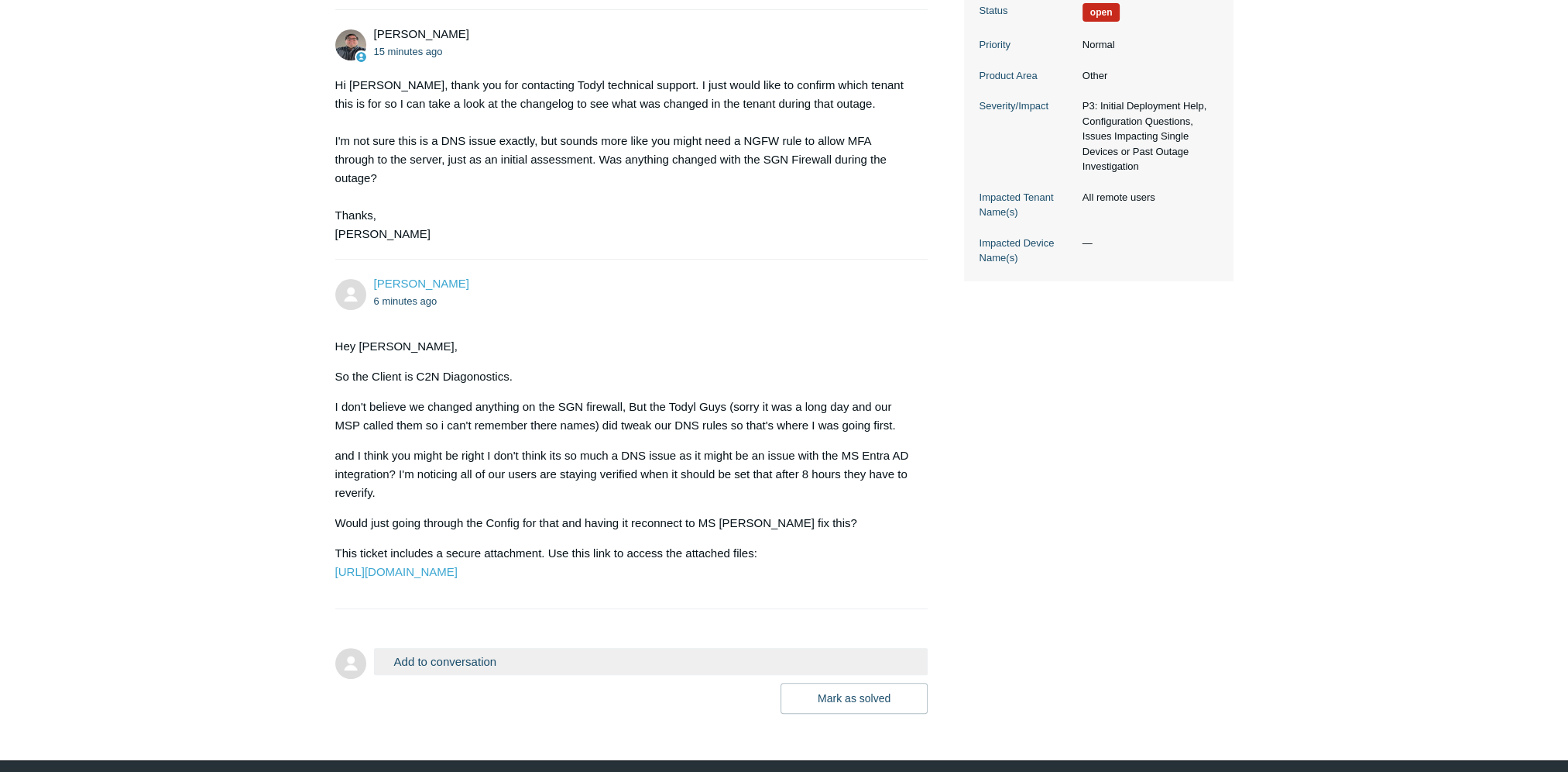
scroll to position [490, 0]
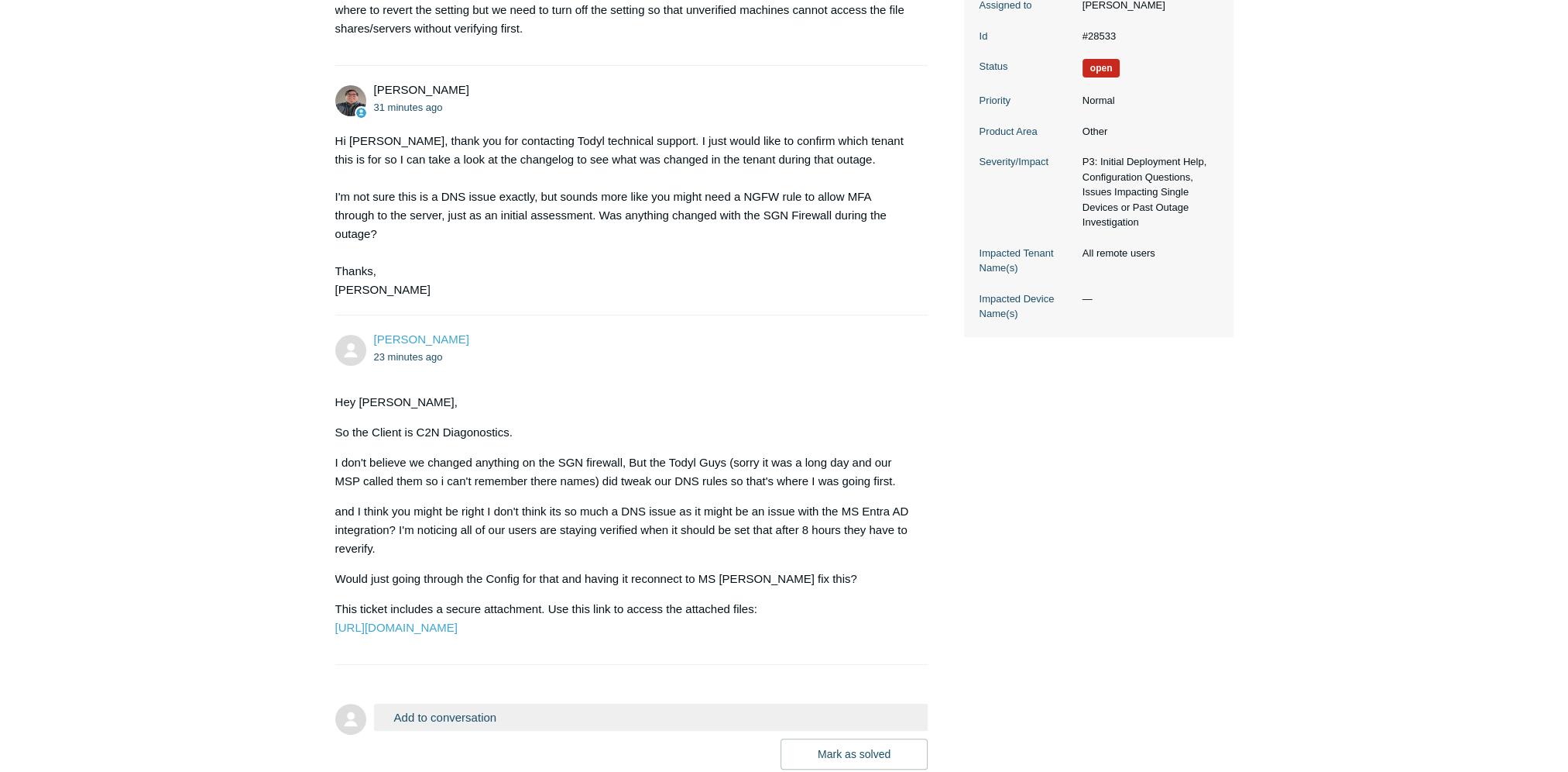
scroll to position [490, 0]
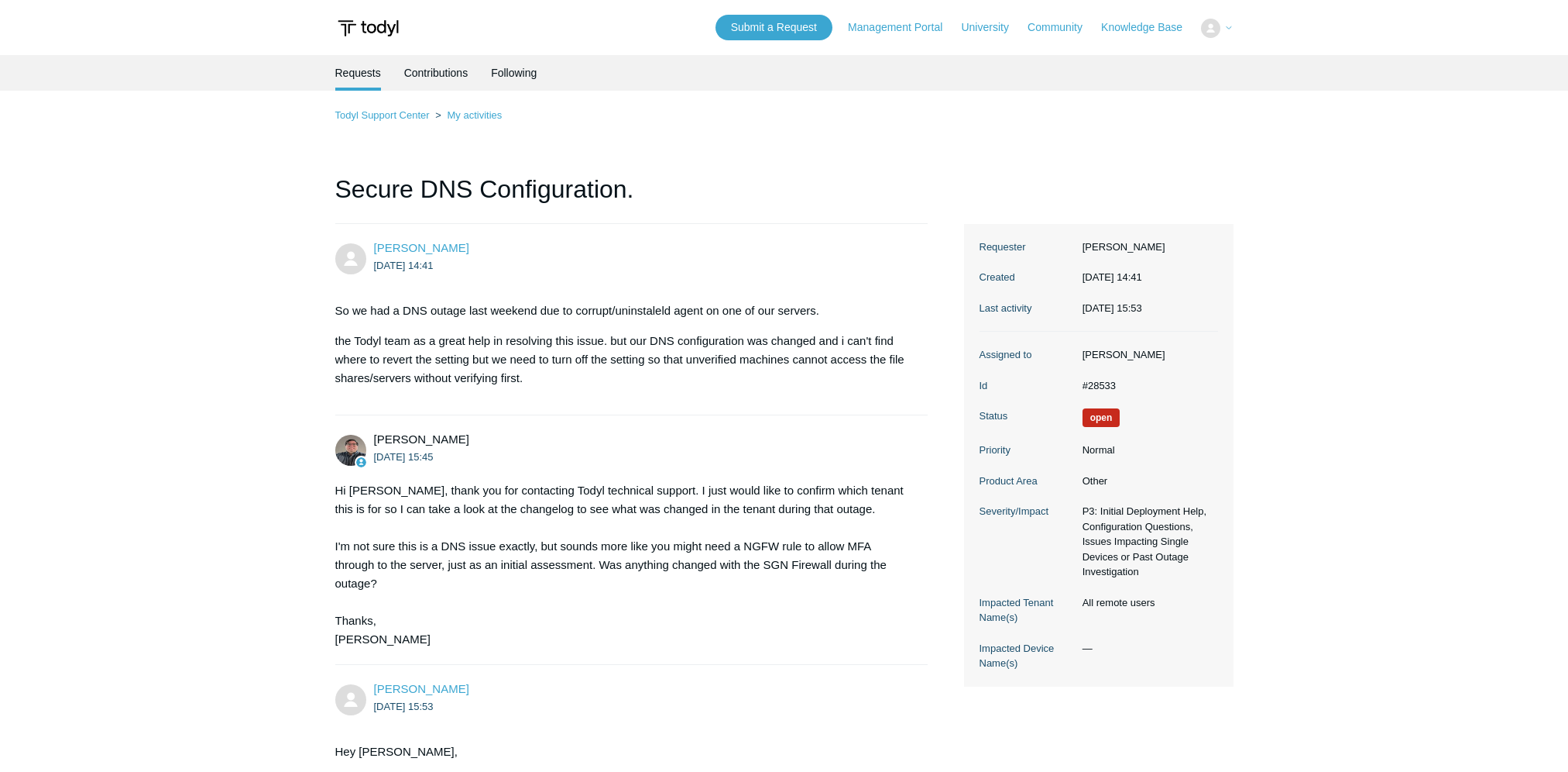
scroll to position [489, 0]
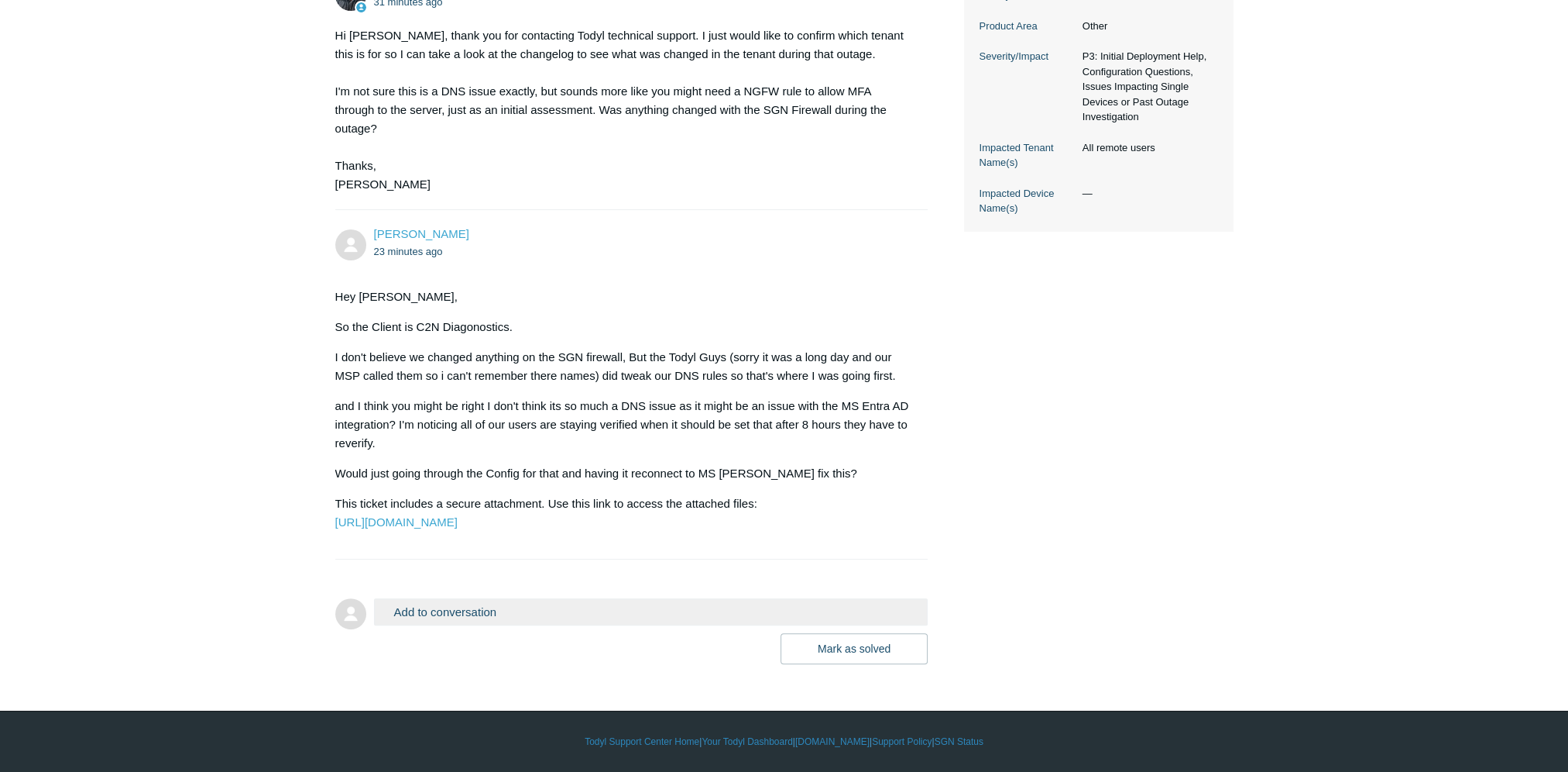
click at [1153, 509] on div "Michael Cutinello 1 hour ago So we had a DNS outage last weekend due to corrupt…" at bounding box center [784, 217] width 898 height 895
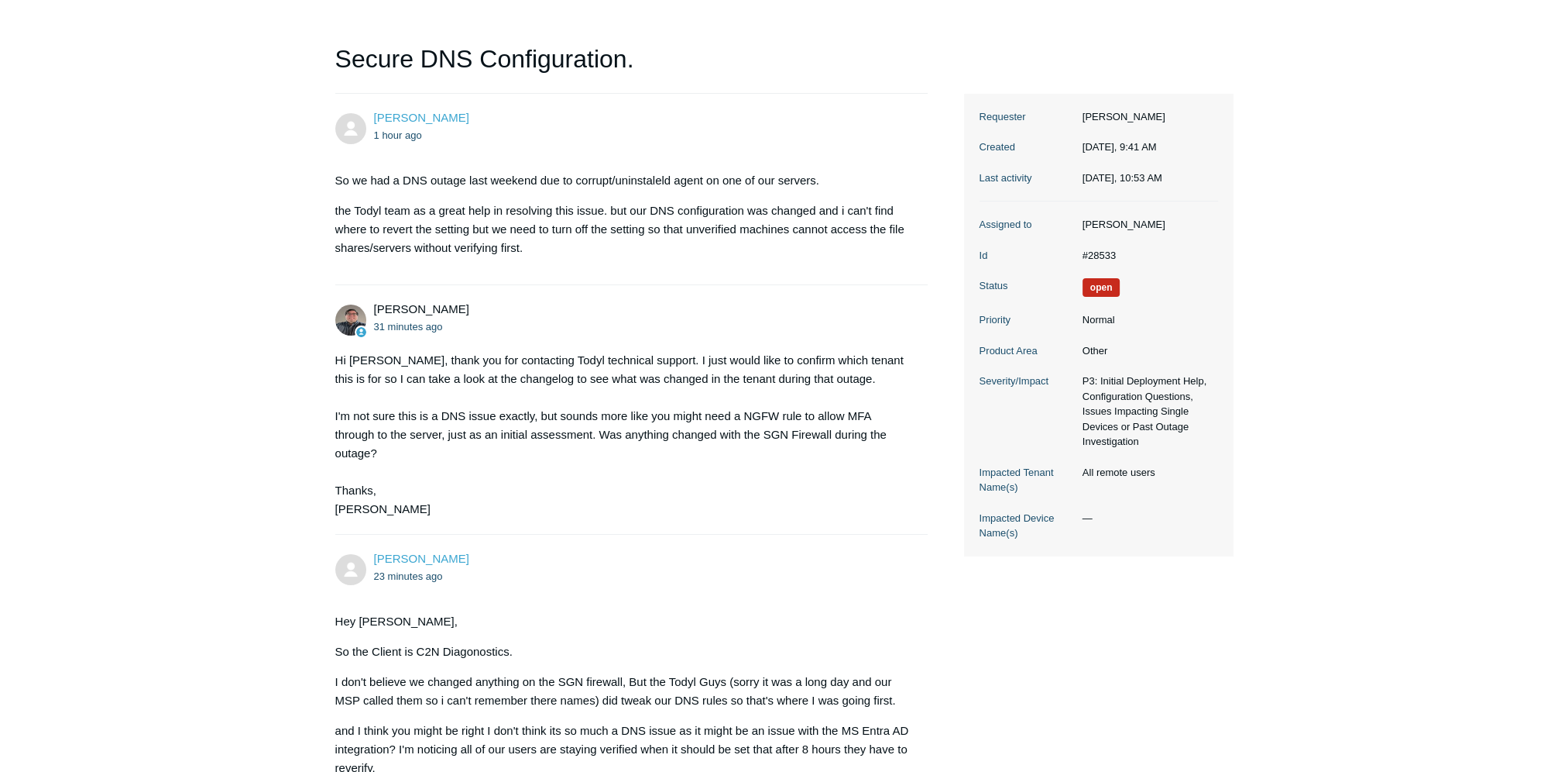
scroll to position [387, 0]
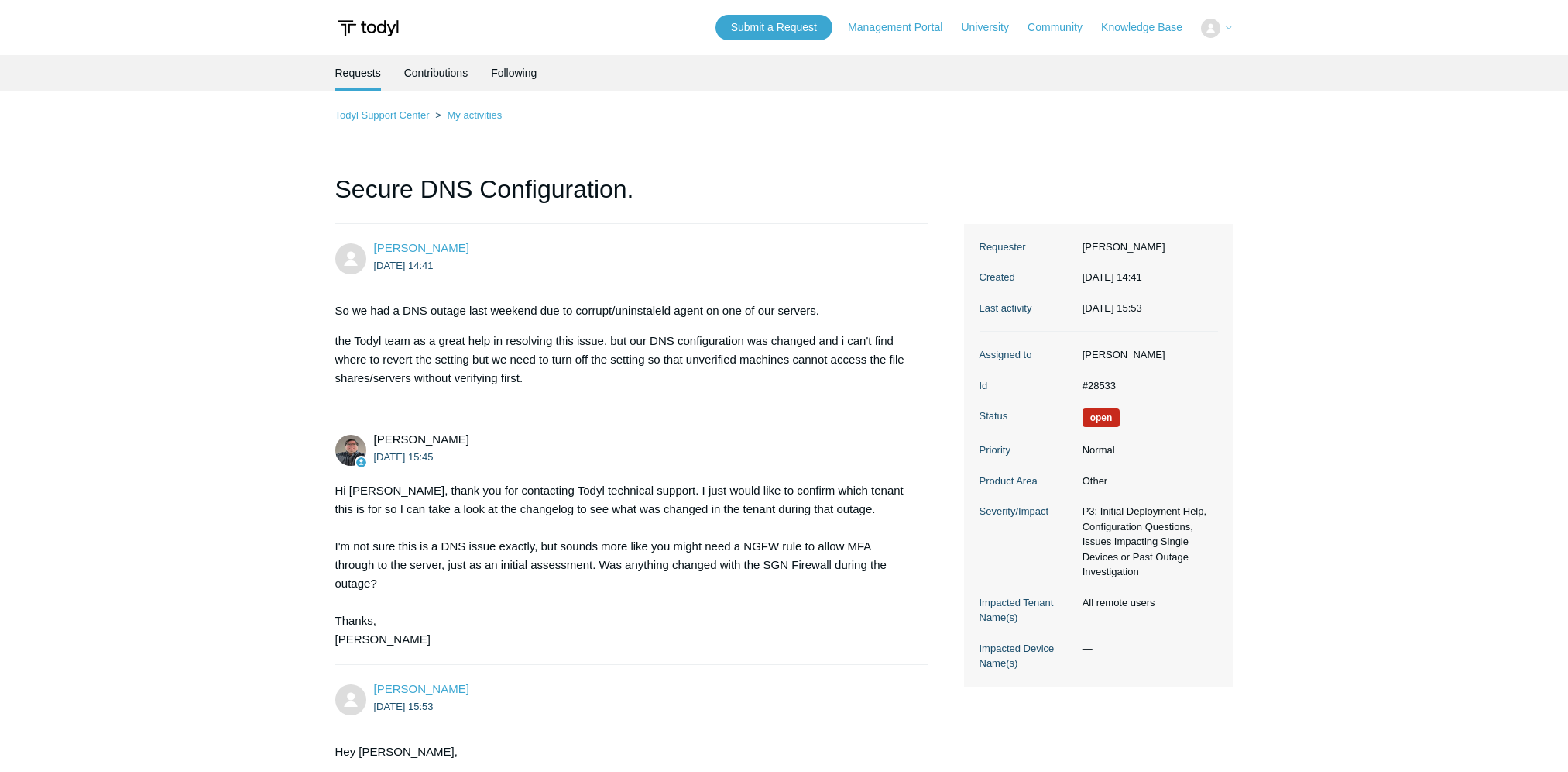
scroll to position [387, 0]
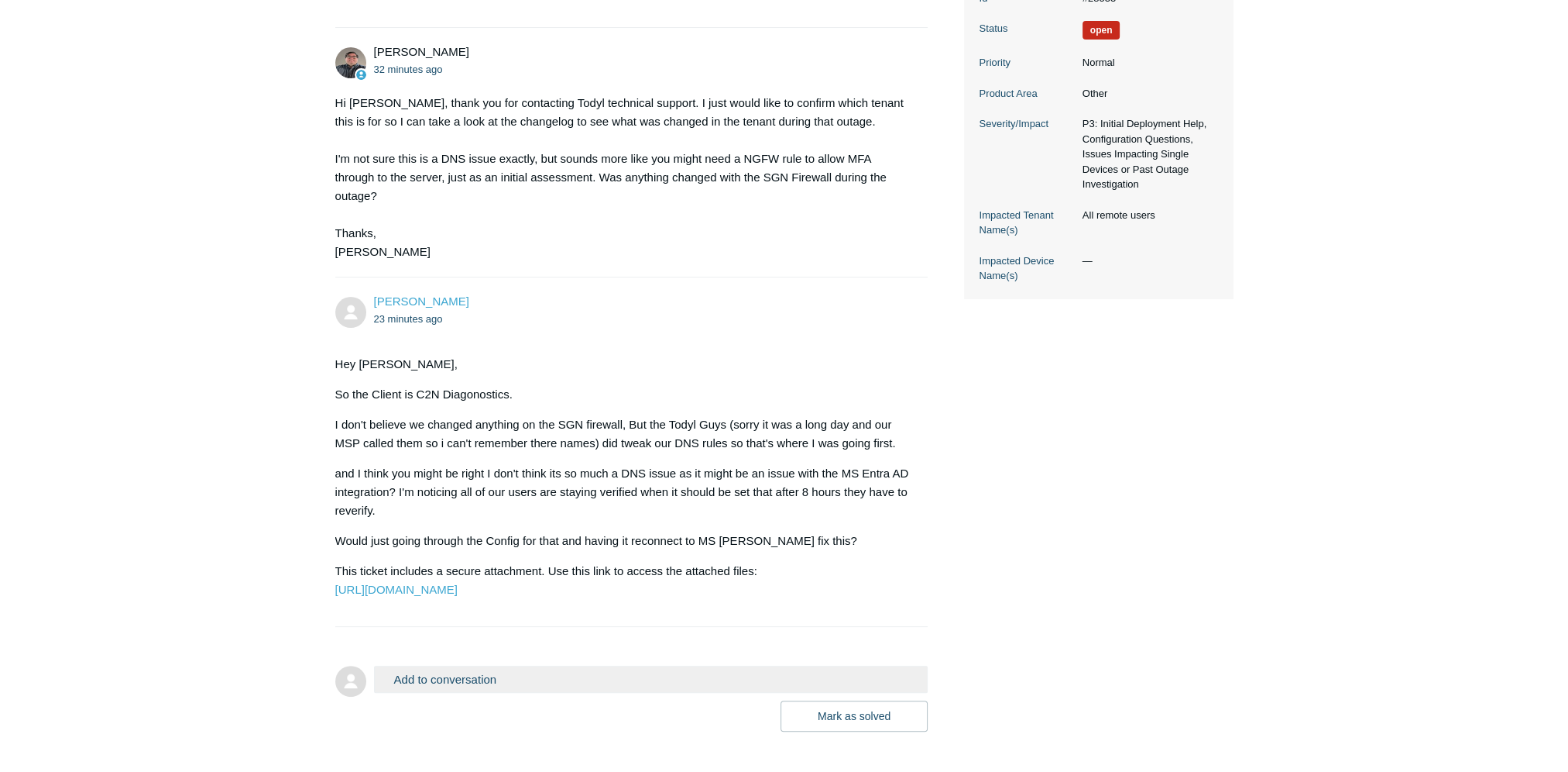
click at [198, 578] on main "Requests Contributions Following Todyl Support Center My activities Secure DNS …" at bounding box center [784, 199] width 1568 height 1063
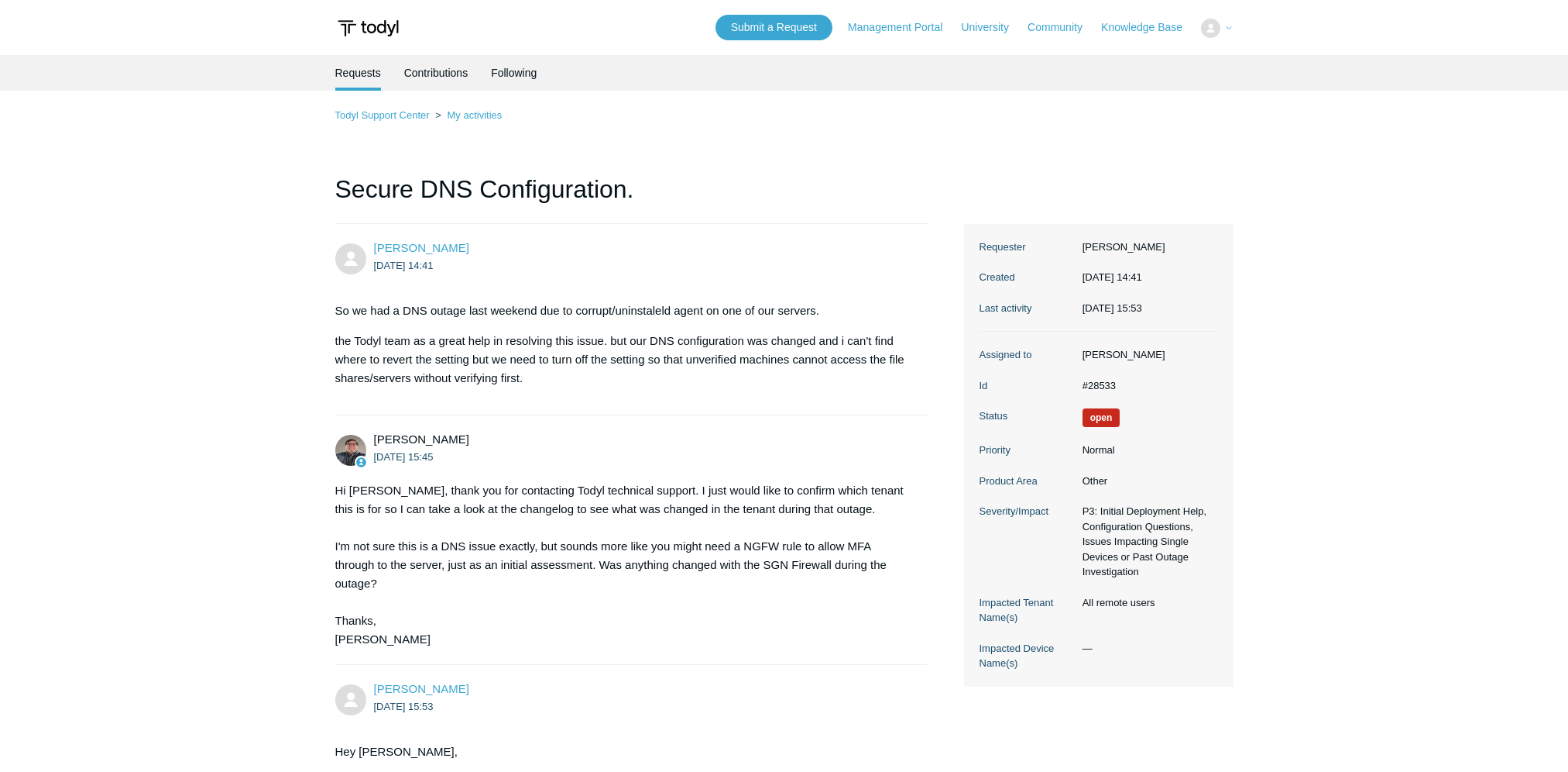
scroll to position [387, 0]
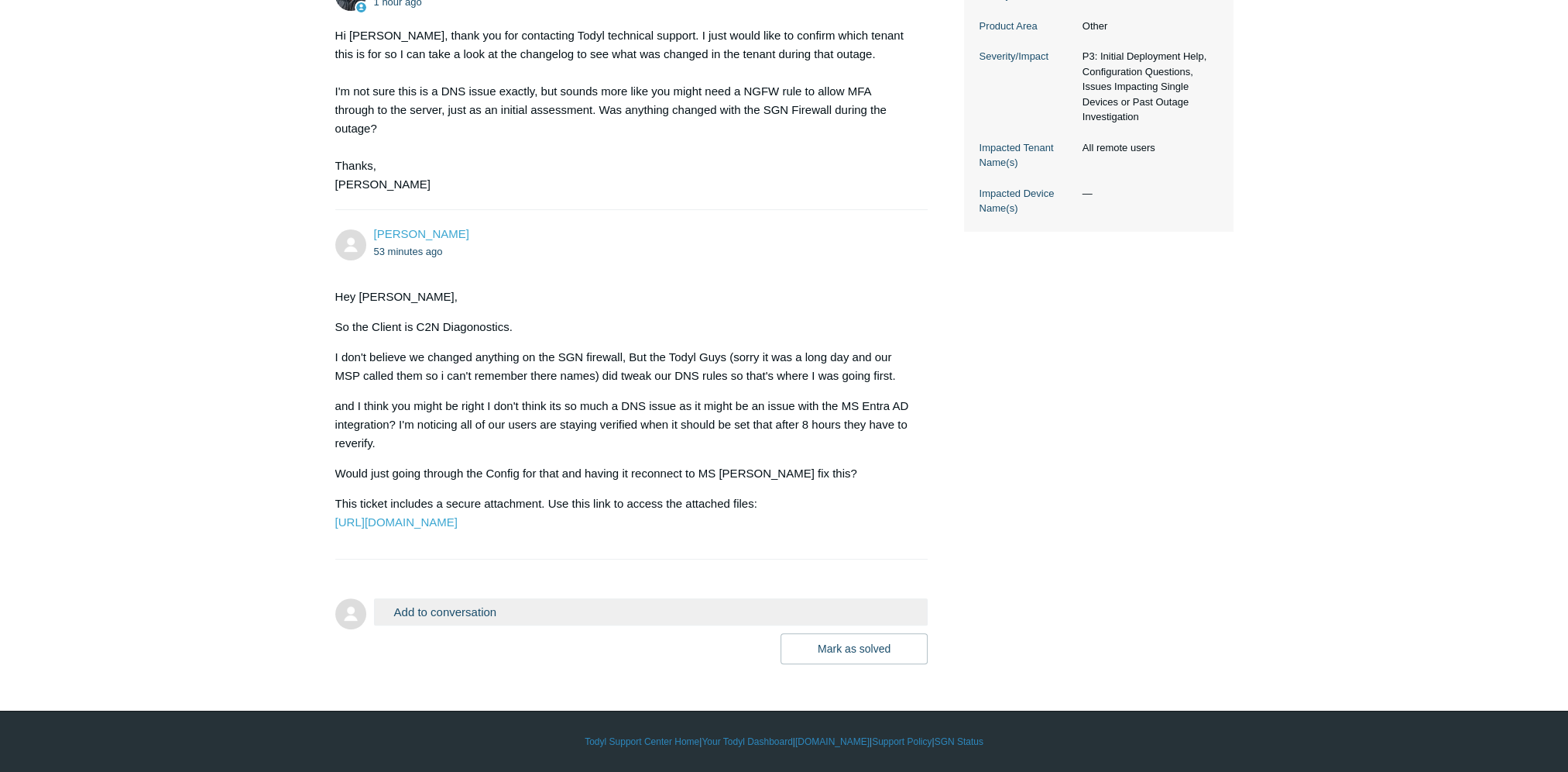
scroll to position [490, 0]
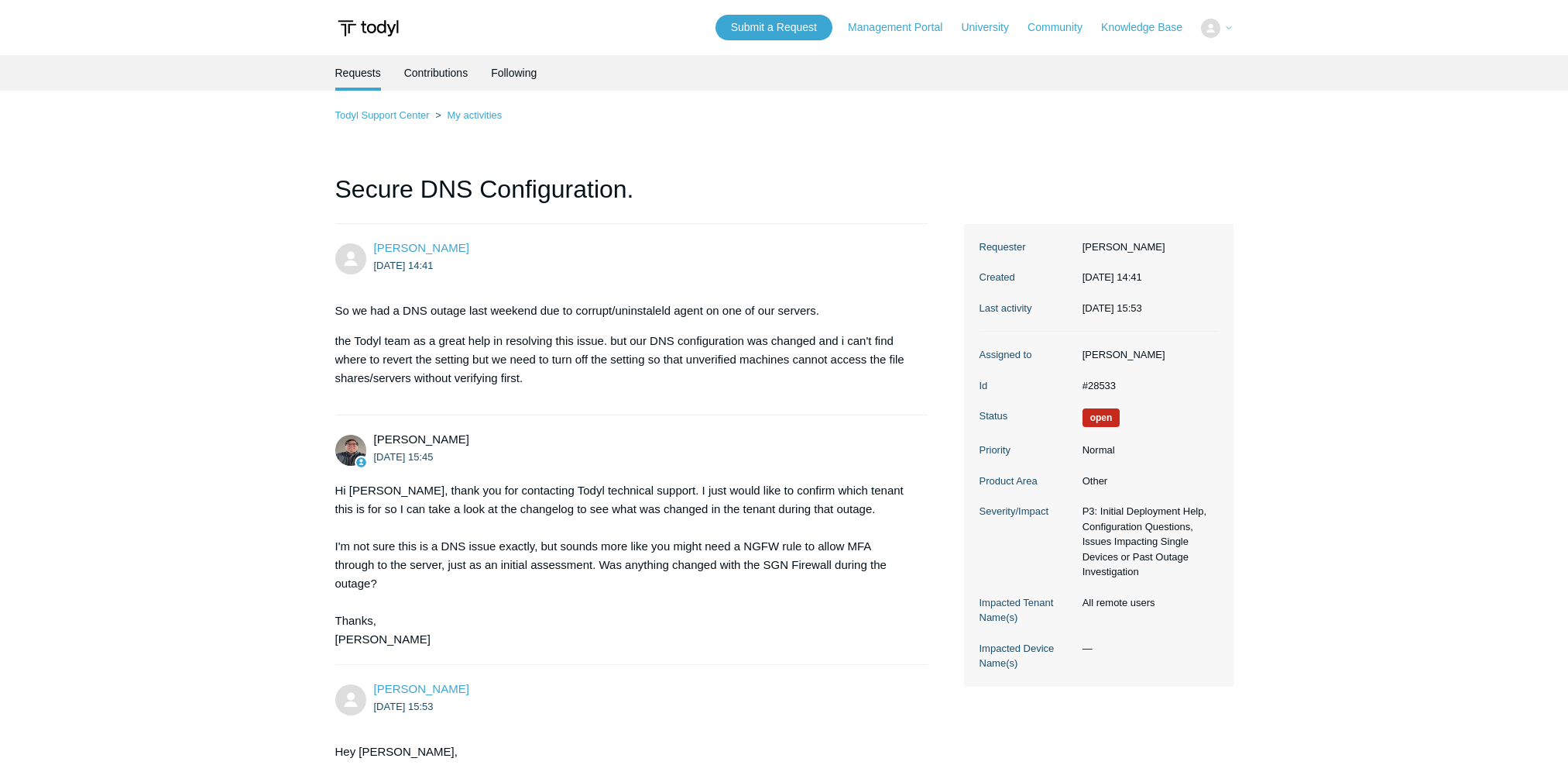
scroll to position [489, 0]
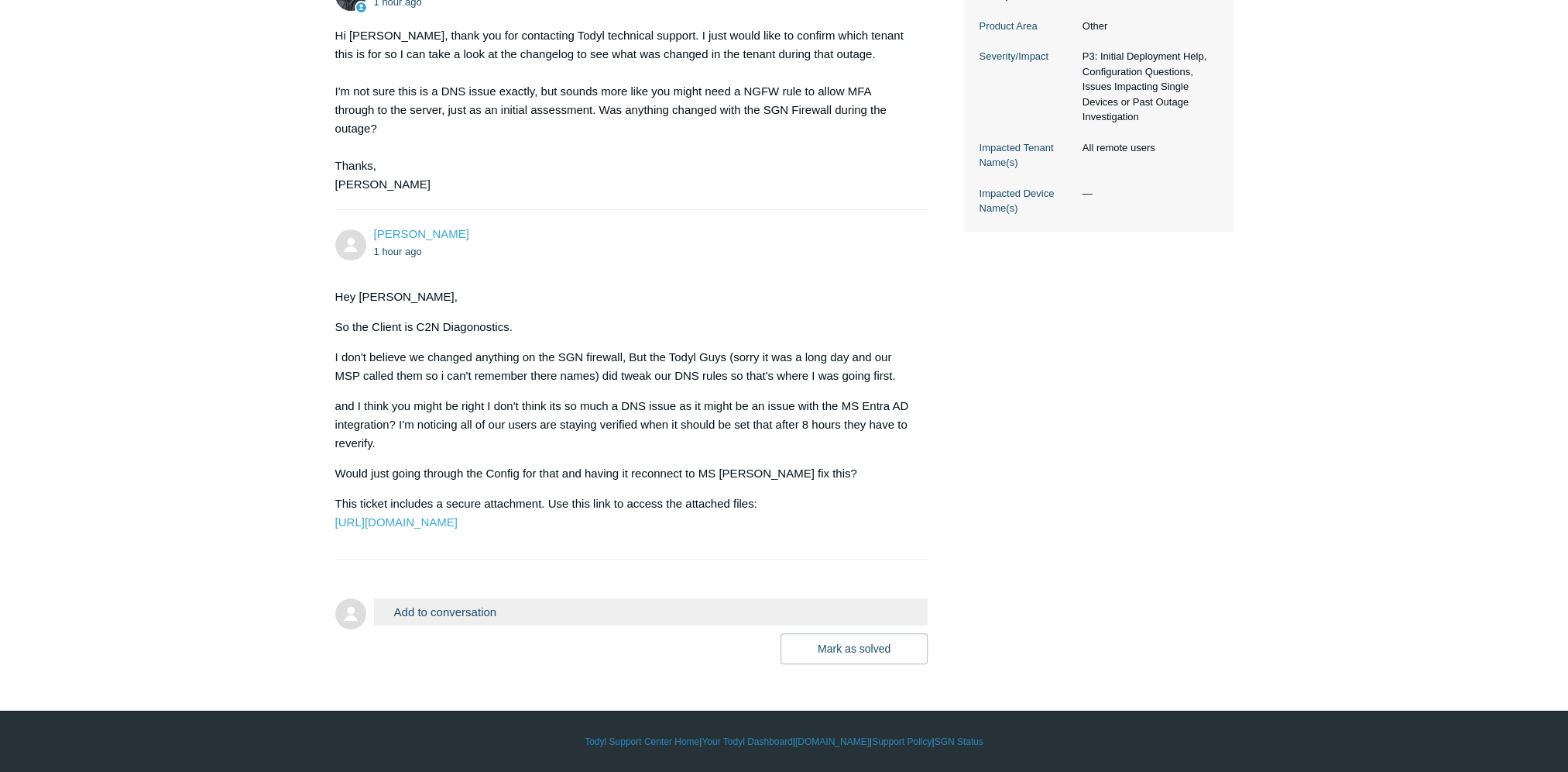
click at [436, 618] on button "Add to conversation" at bounding box center [650, 612] width 554 height 27
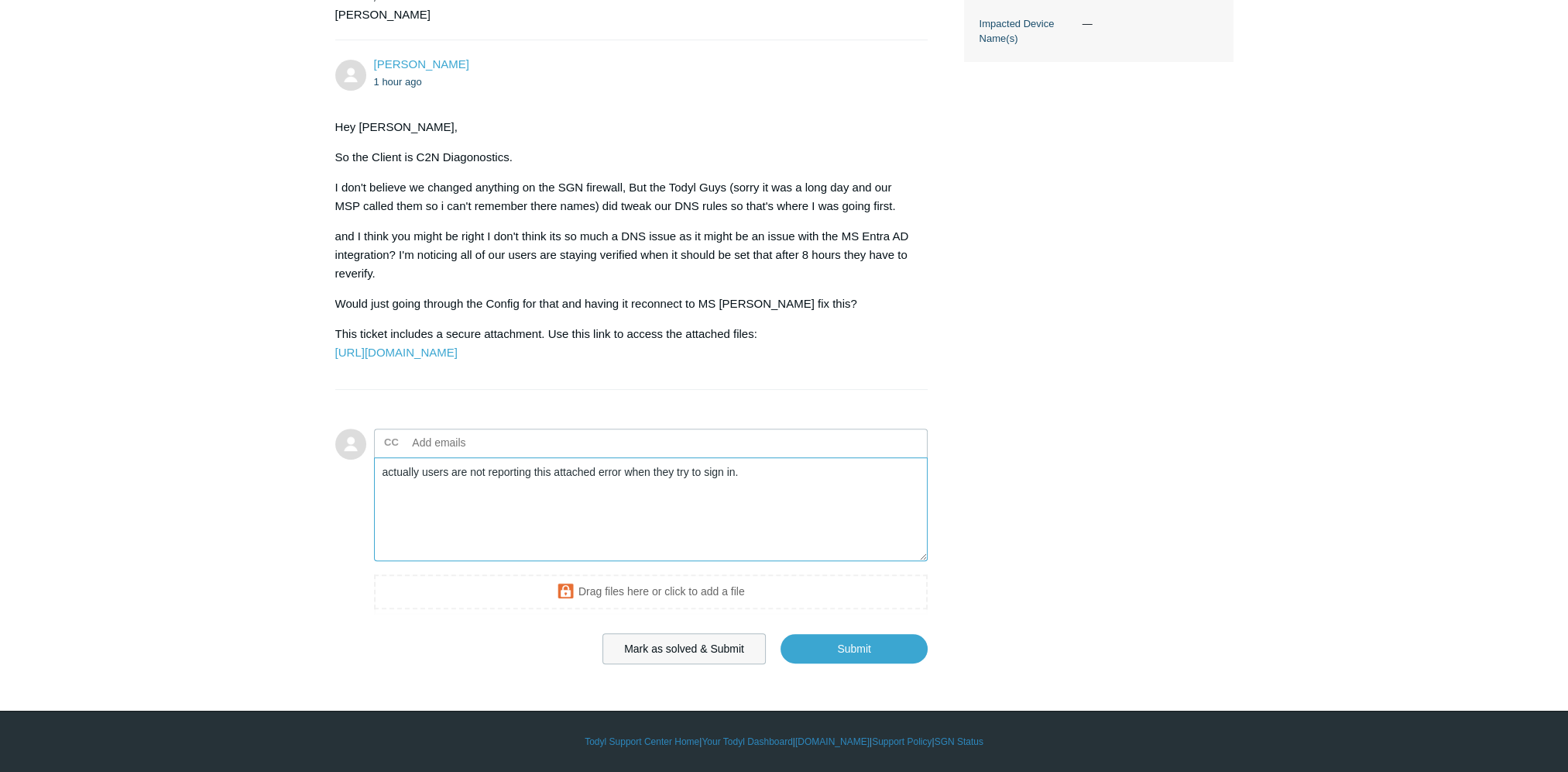
scroll to position [660, 0]
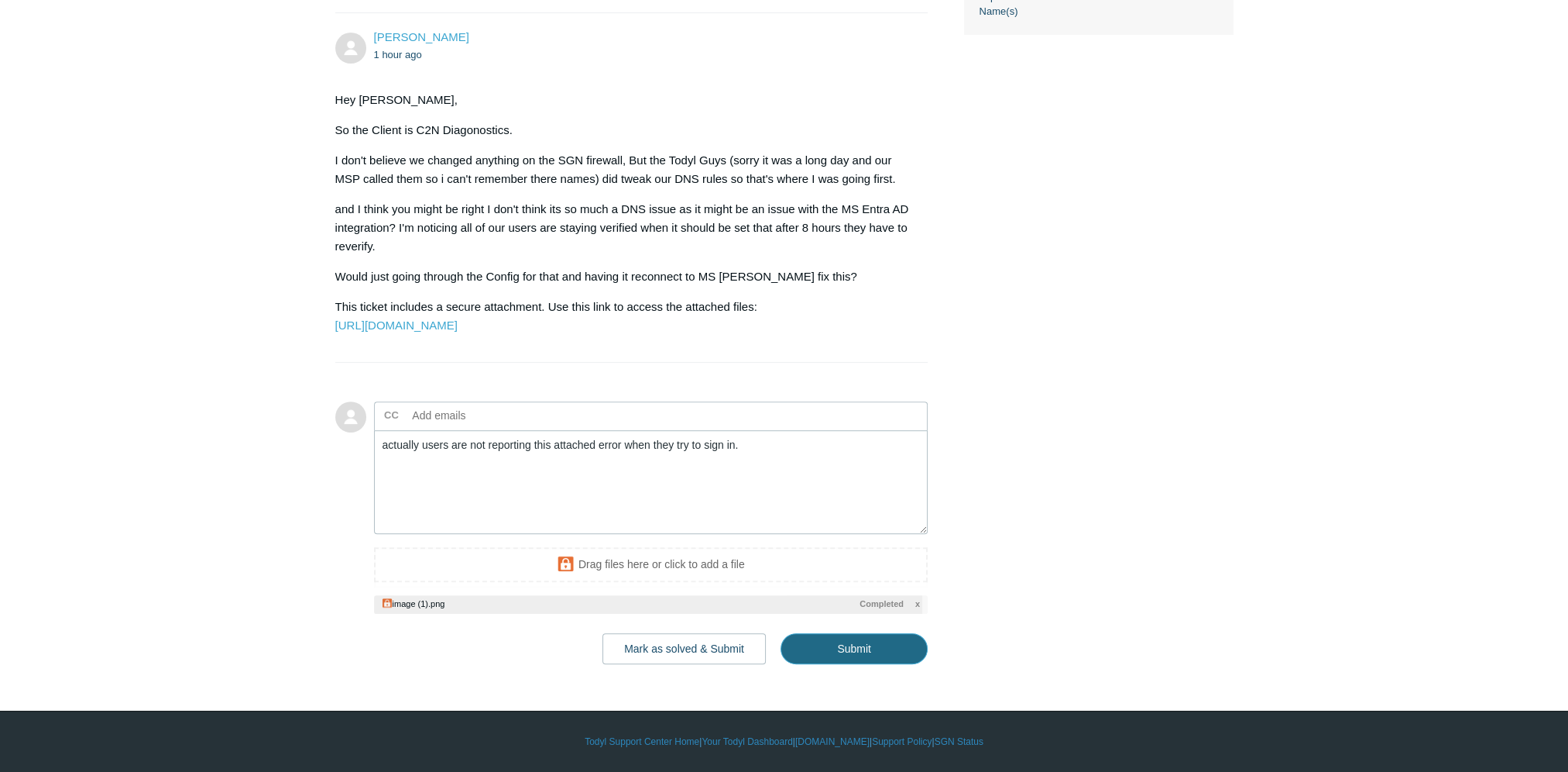
click at [885, 664] on input "Submit" at bounding box center [854, 648] width 147 height 31
type textarea "actually users are not reporting this attached error when they try to sign in. …"
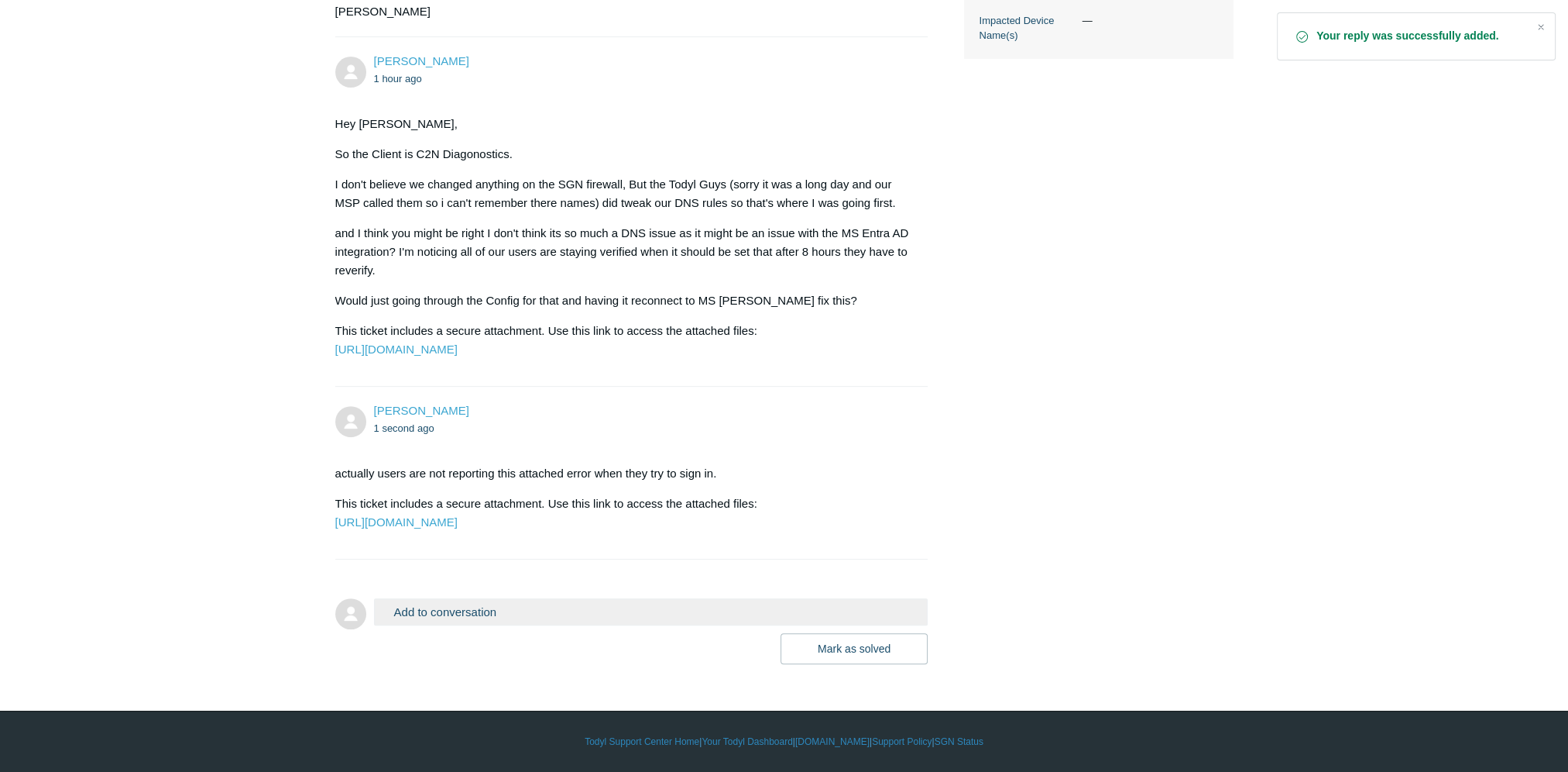
scroll to position [700, 0]
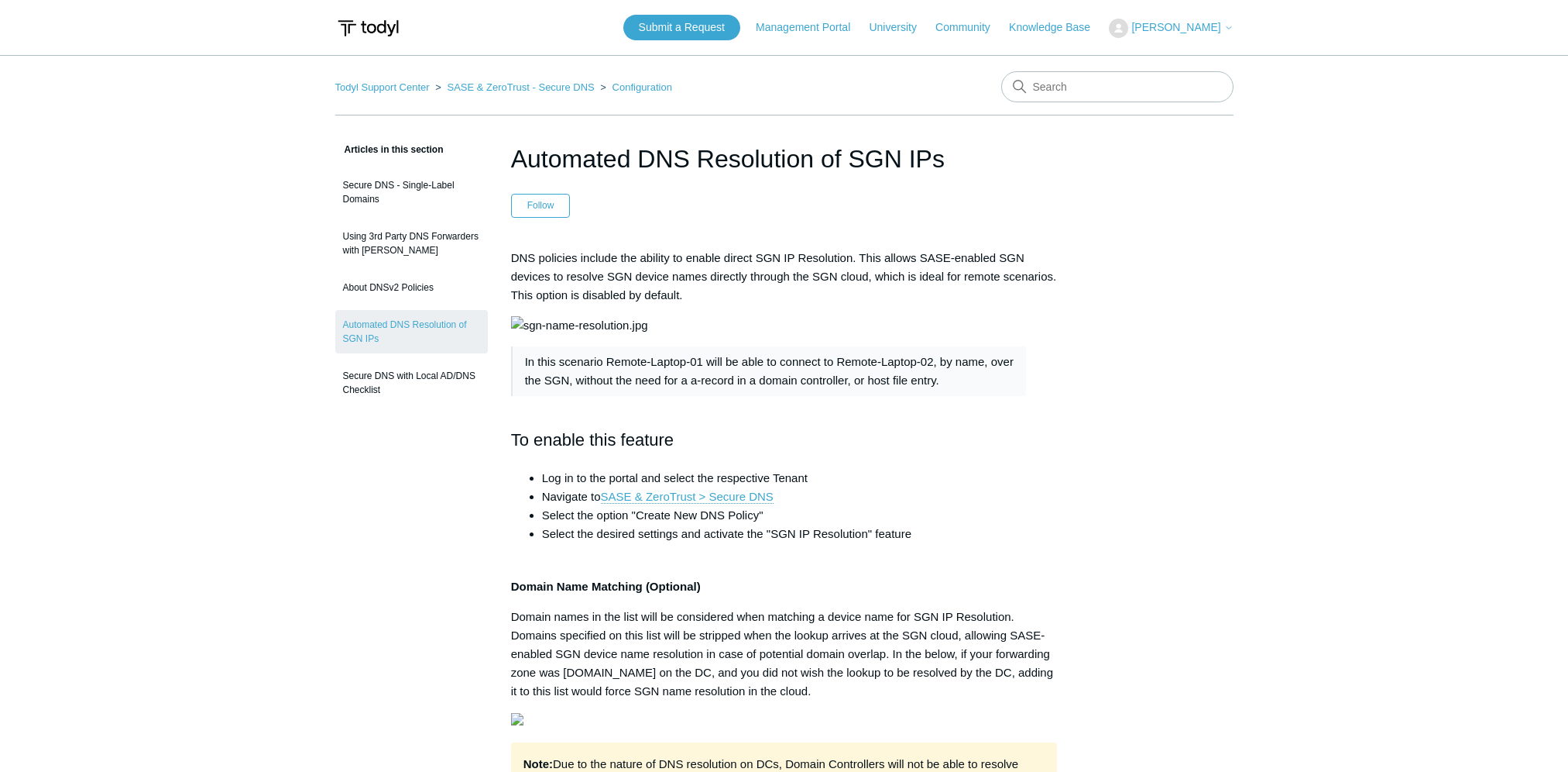
scroll to position [620, 0]
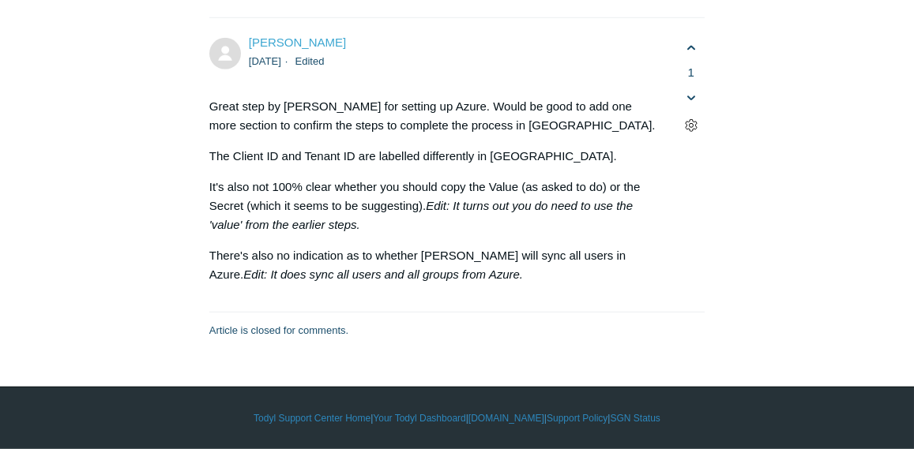
scroll to position [8405, 0]
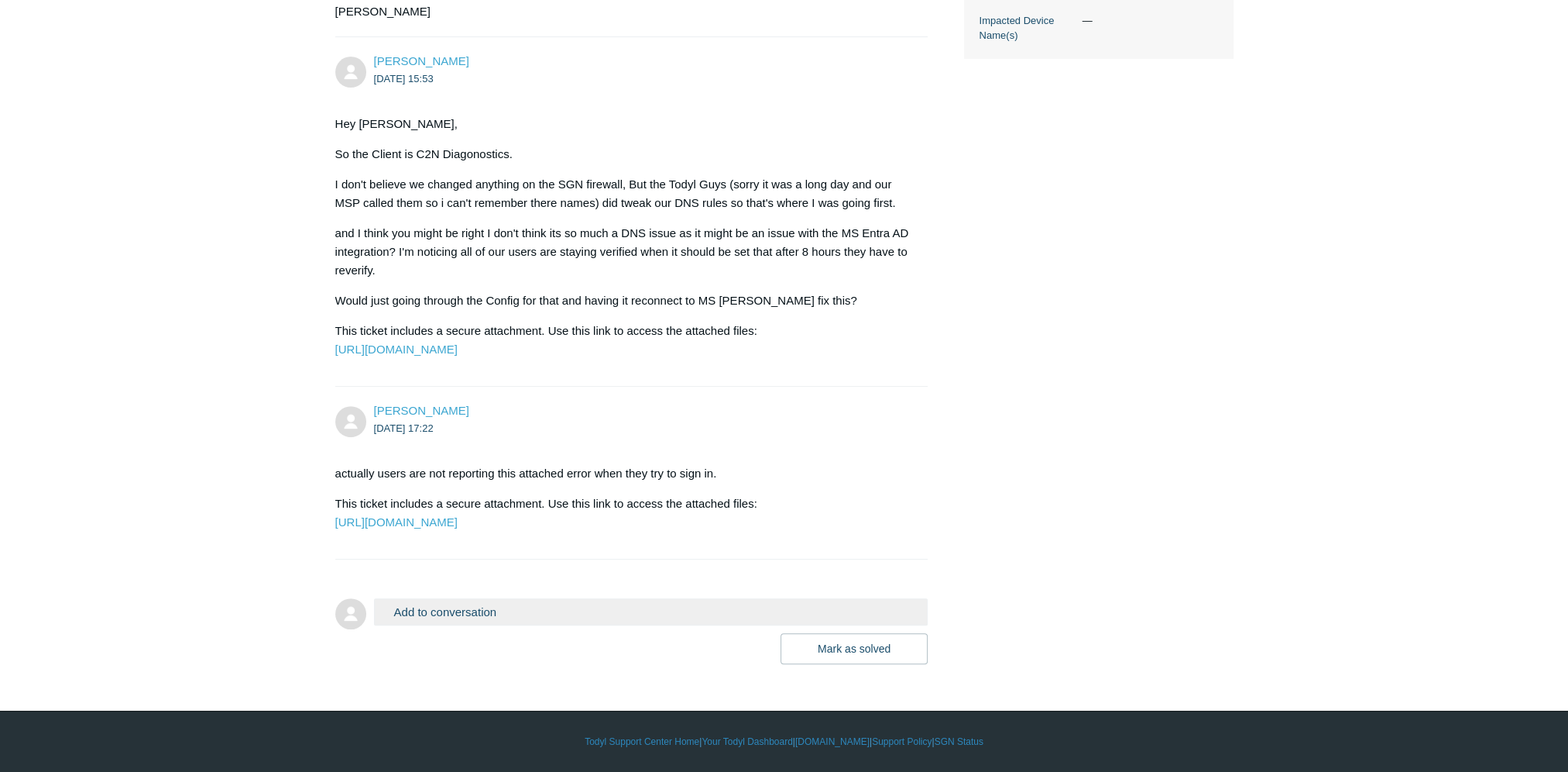
scroll to position [700, 0]
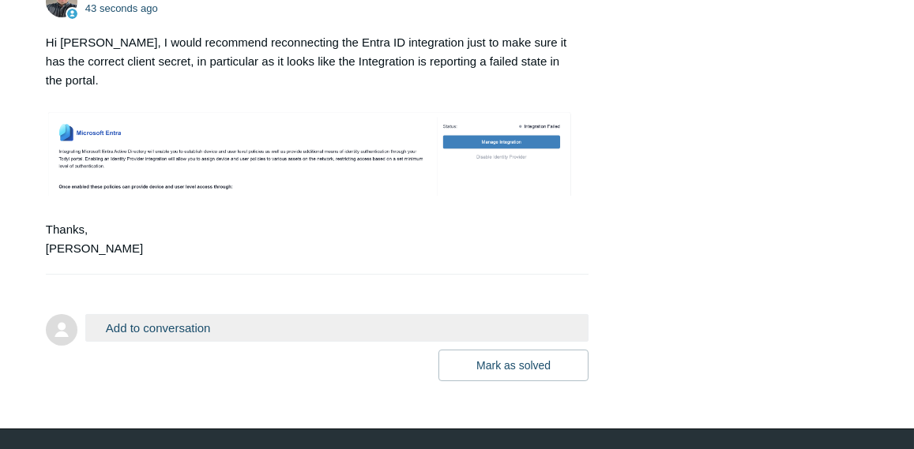
scroll to position [1376, 0]
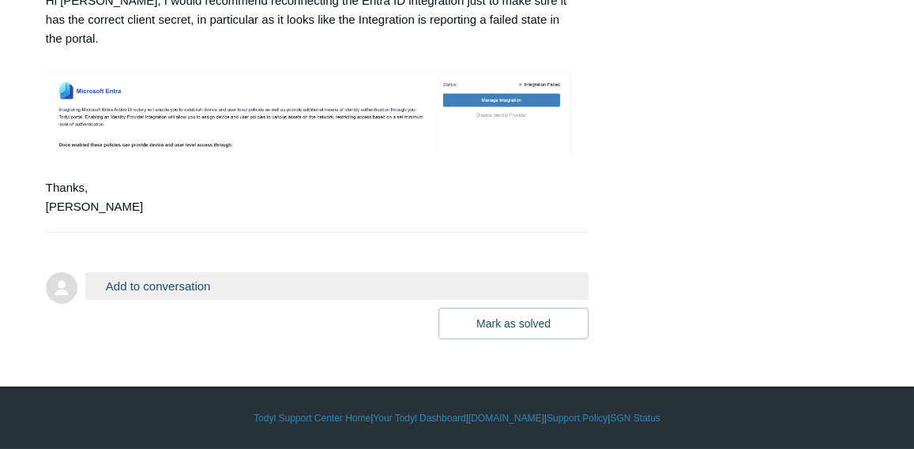
click at [186, 300] on button "Add to conversation" at bounding box center [336, 286] width 503 height 28
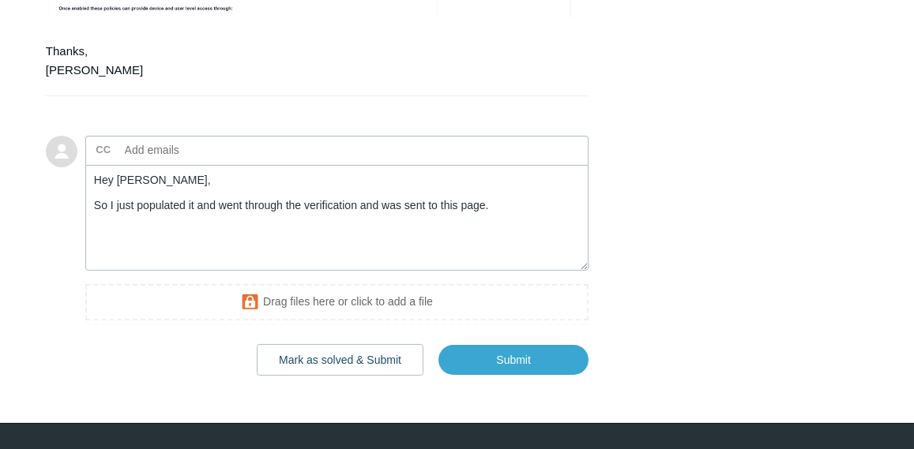
scroll to position [1556, 0]
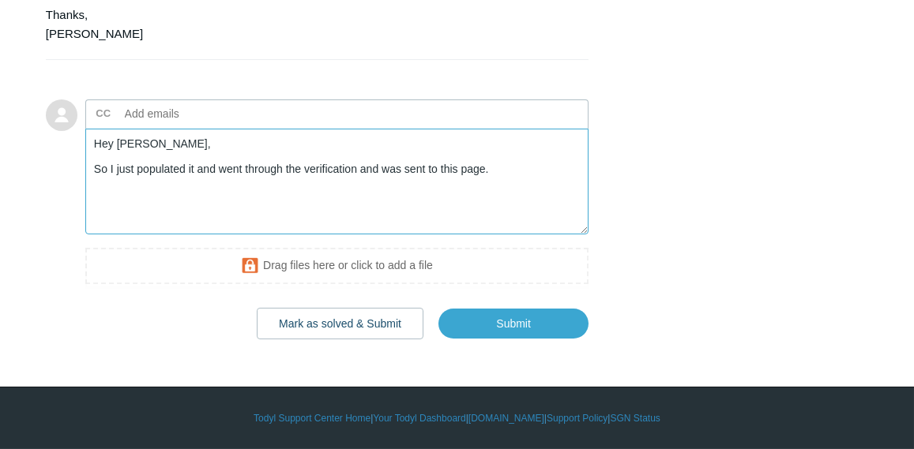
drag, startPoint x: 498, startPoint y: 178, endPoint x: 381, endPoint y: 183, distance: 117.0
click at [381, 183] on textarea "Hey Matt, So I just populated it and went through the verification and was sent…" at bounding box center [336, 182] width 503 height 107
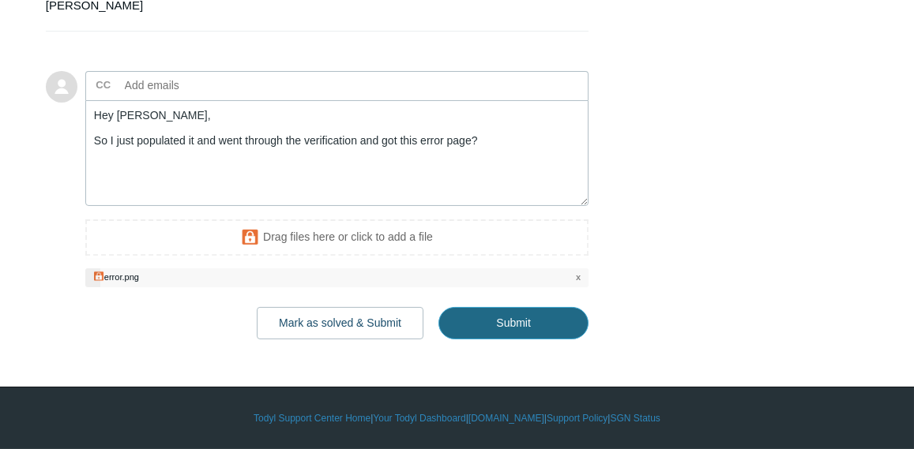
click at [519, 339] on input "Submit" at bounding box center [513, 323] width 150 height 32
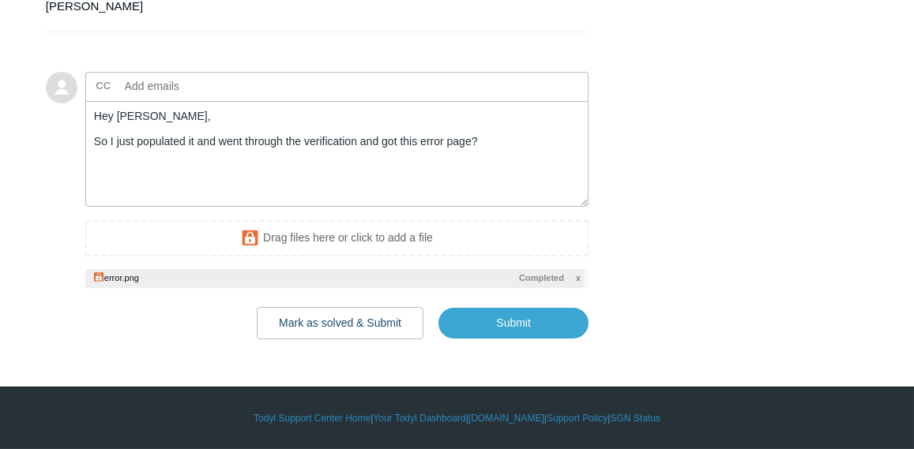
scroll to position [1598, 0]
click at [307, 283] on div at bounding box center [334, 279] width 498 height 20
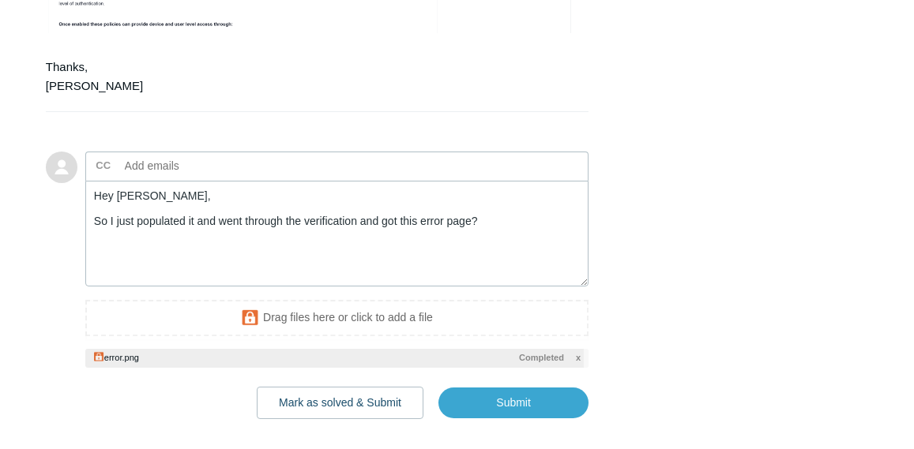
scroll to position [1463, 0]
drag, startPoint x: 500, startPoint y: 278, endPoint x: 51, endPoint y: 232, distance: 450.9
click at [51, 232] on form "Add to conversation CC Add emails Hey Matt, So I just populated it and went thr…" at bounding box center [317, 274] width 543 height 291
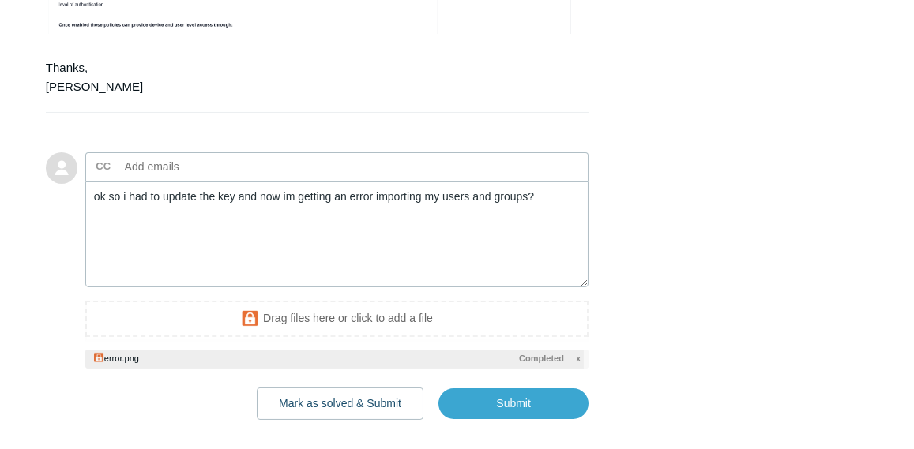
click at [578, 366] on span "x" at bounding box center [578, 358] width 5 height 13
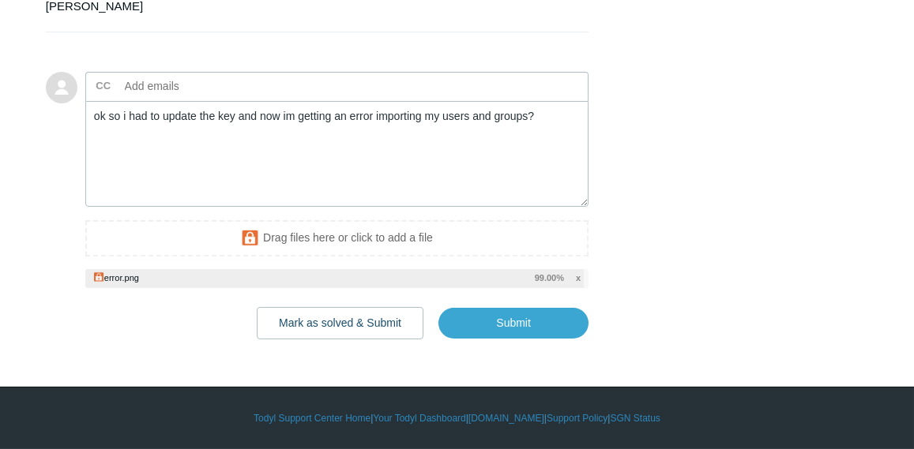
scroll to position [1598, 0]
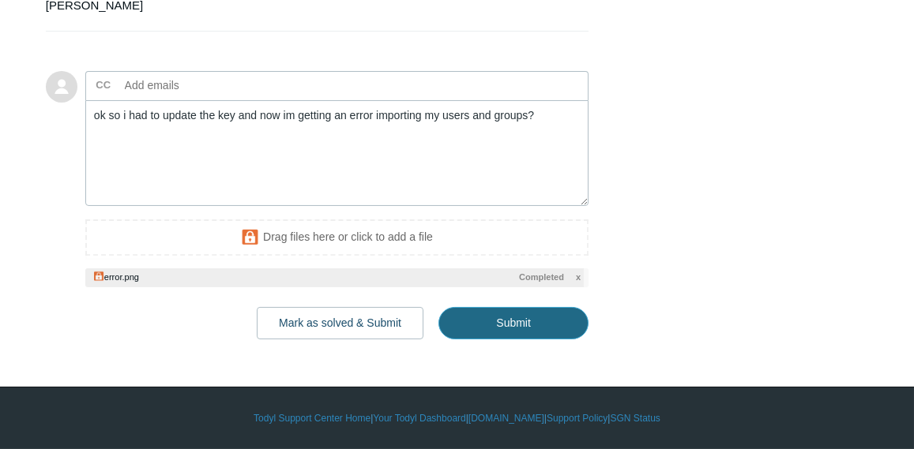
click at [554, 325] on input "Submit" at bounding box center [513, 323] width 150 height 32
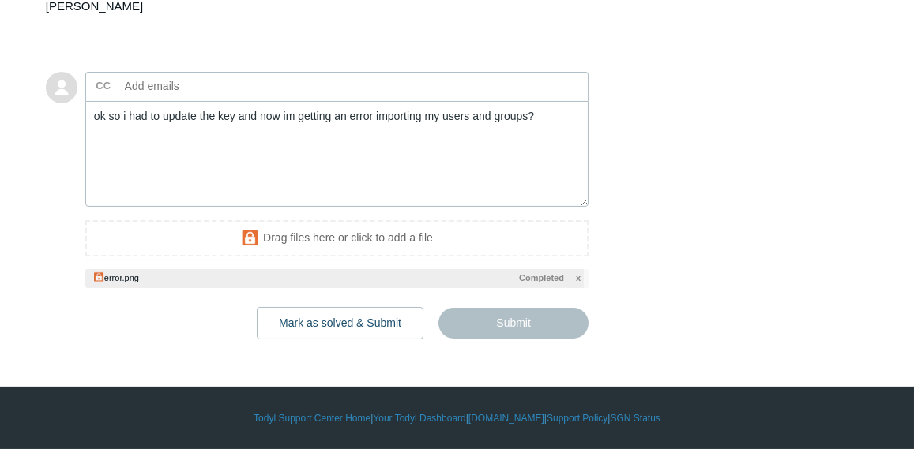
type textarea "ok so i had to update the key and now im getting an error importing my users an…"
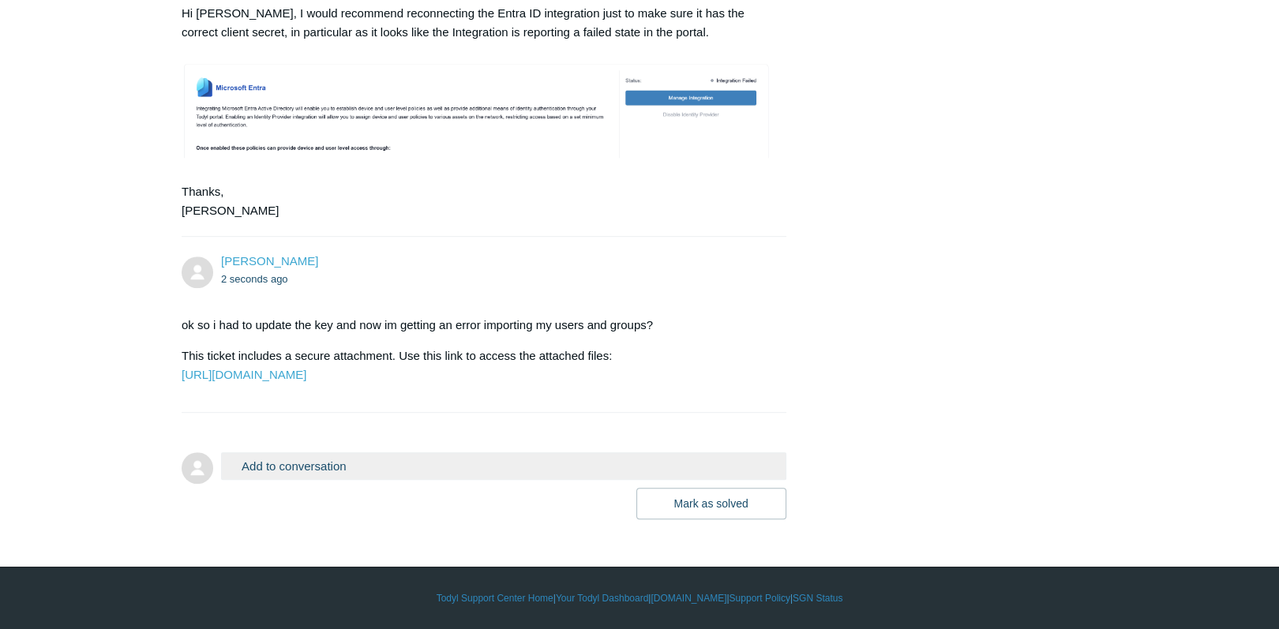
scroll to position [1384, 0]
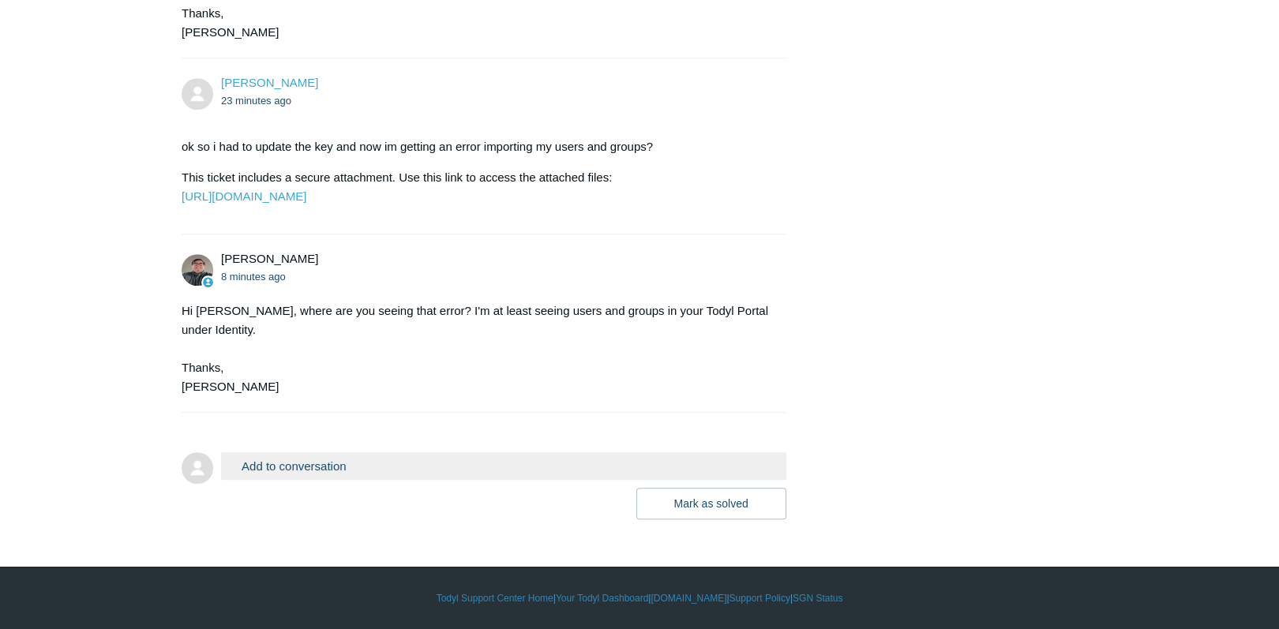
scroll to position [1562, 0]
click at [331, 468] on button "Add to conversation" at bounding box center [503, 467] width 565 height 28
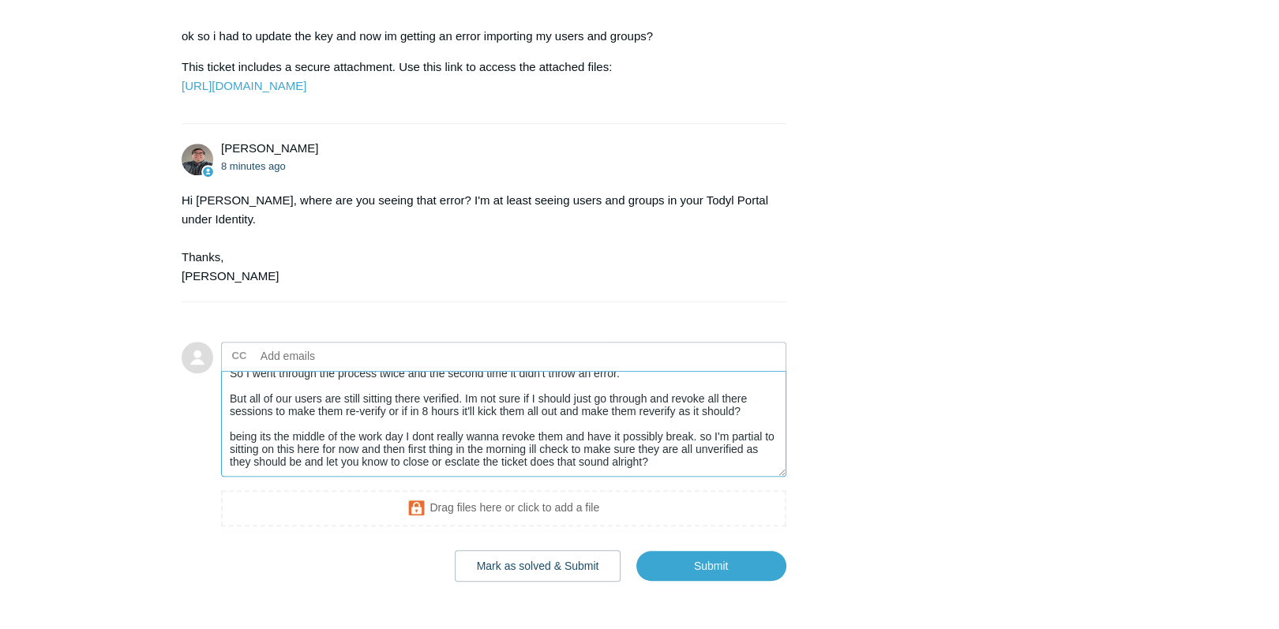
scroll to position [1735, 0]
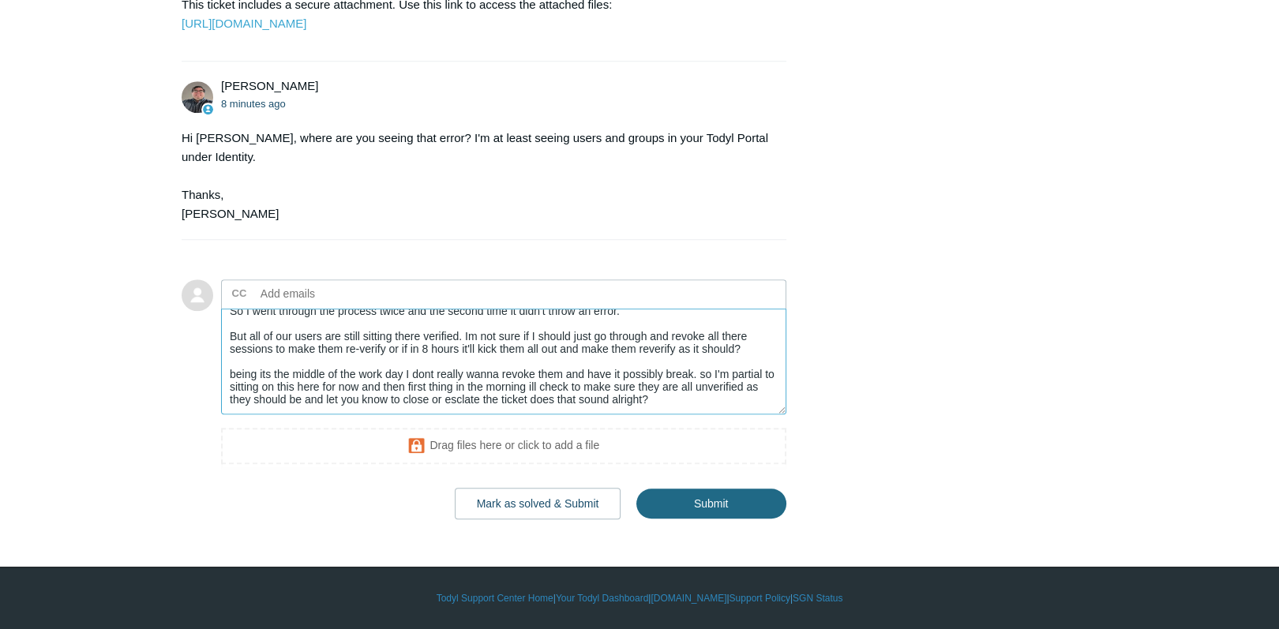
type textarea "So I went through the process twice and the second time it didn't throw an erro…"
click at [705, 503] on input "Submit" at bounding box center [712, 504] width 150 height 32
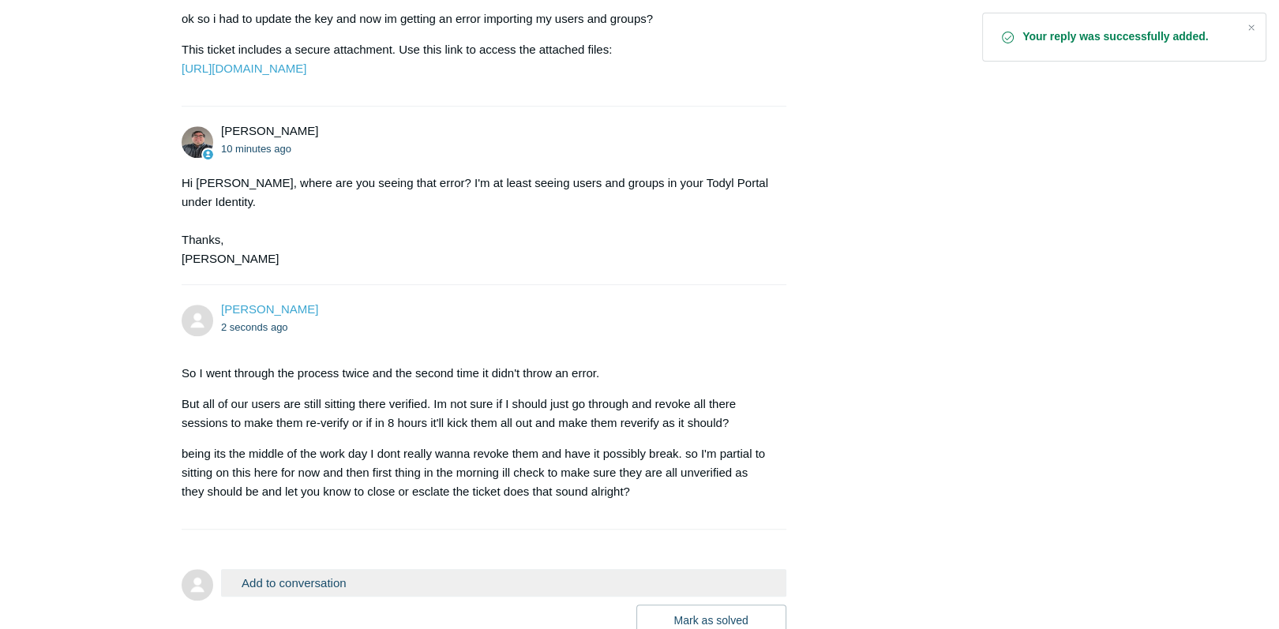
scroll to position [1807, 0]
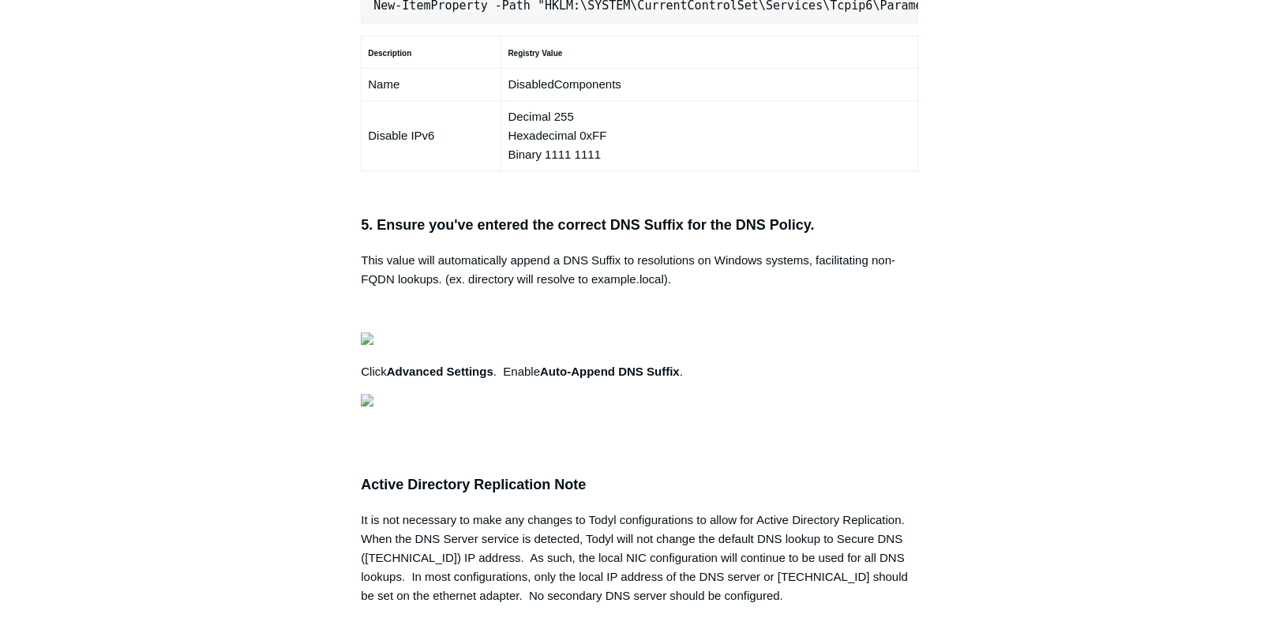
scroll to position [0, 495]
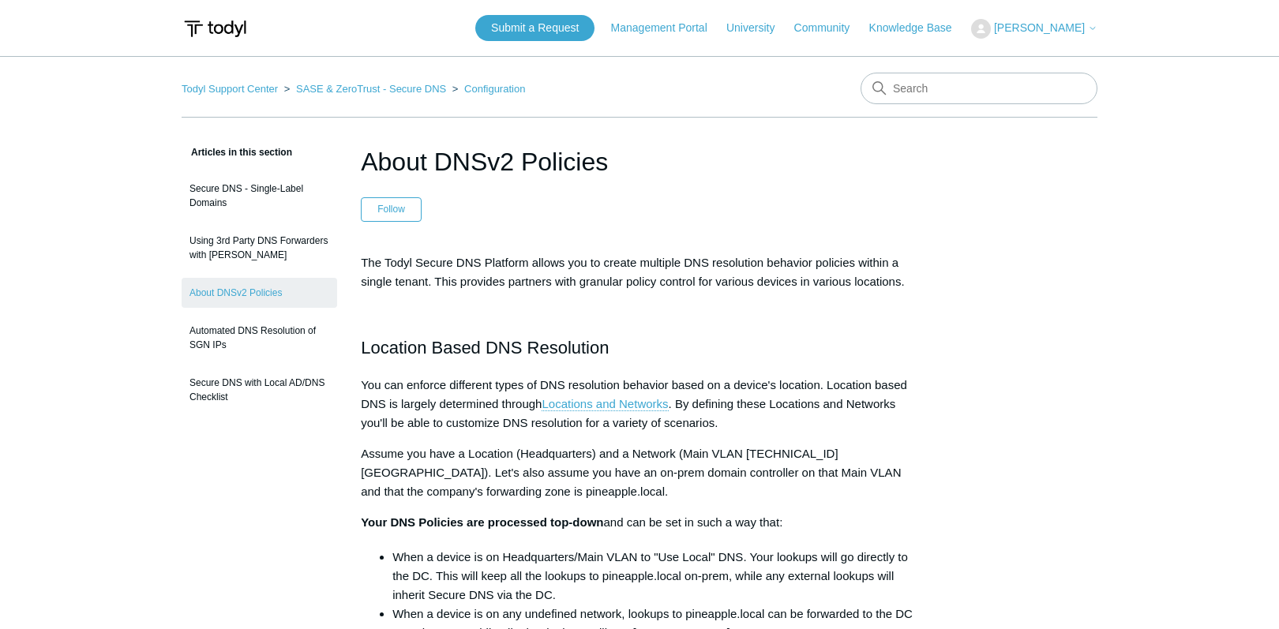
scroll to position [394, 0]
